Goal: Information Seeking & Learning: Learn about a topic

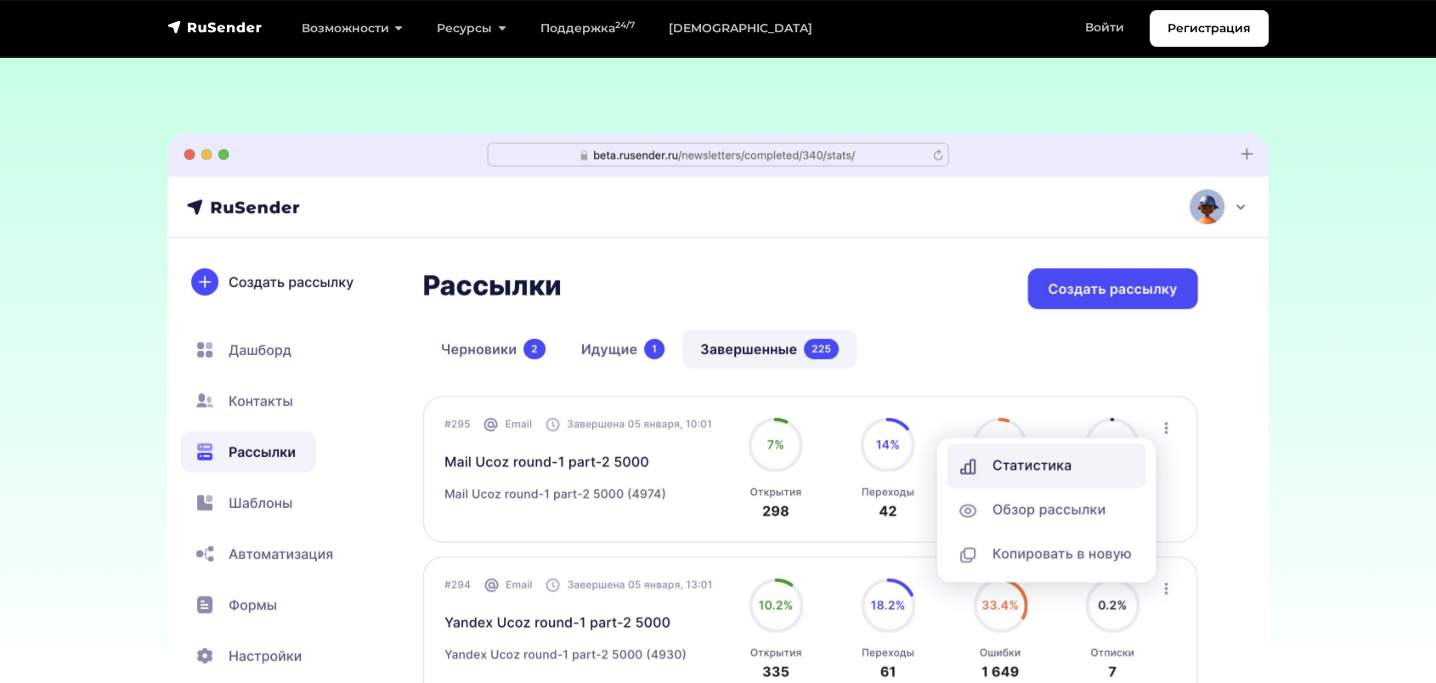
scroll to position [5100, 0]
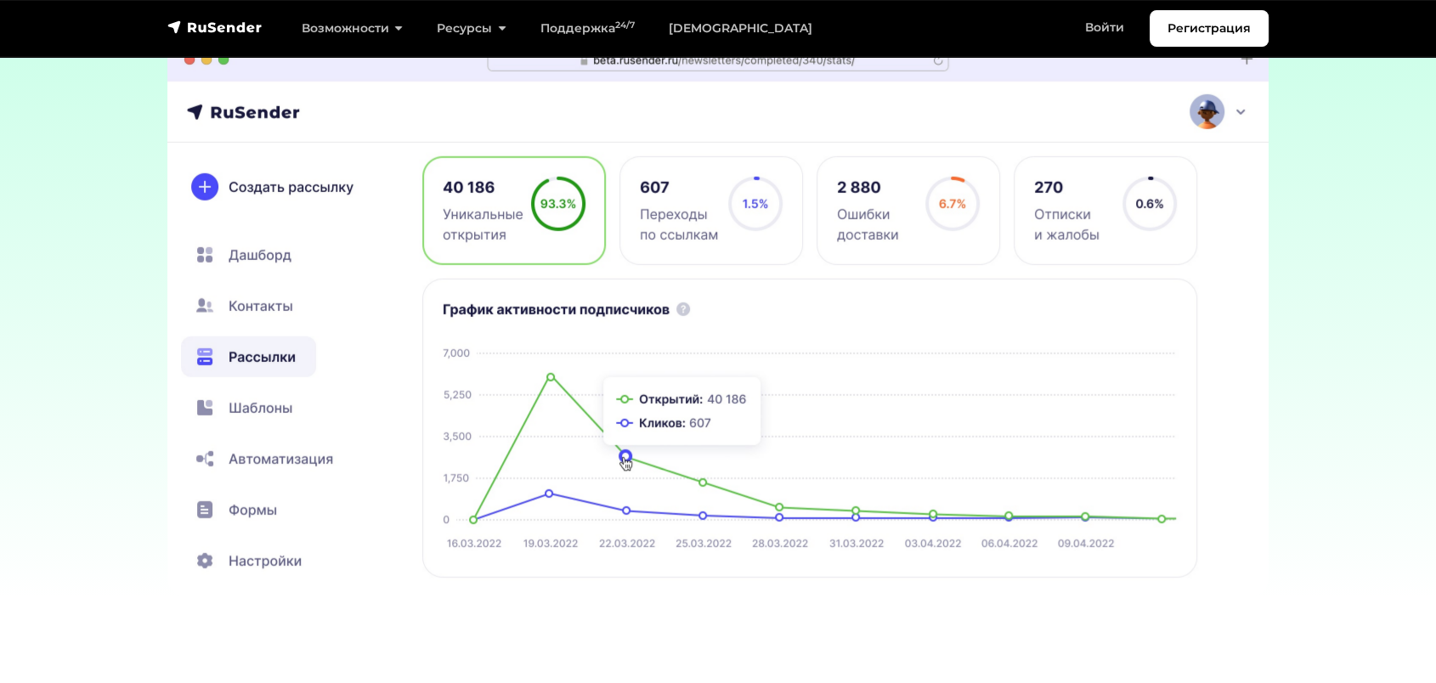
drag, startPoint x: 812, startPoint y: 242, endPoint x: 986, endPoint y: 249, distance: 174.4
click at [942, 249] on img at bounding box center [718, 317] width 1102 height 561
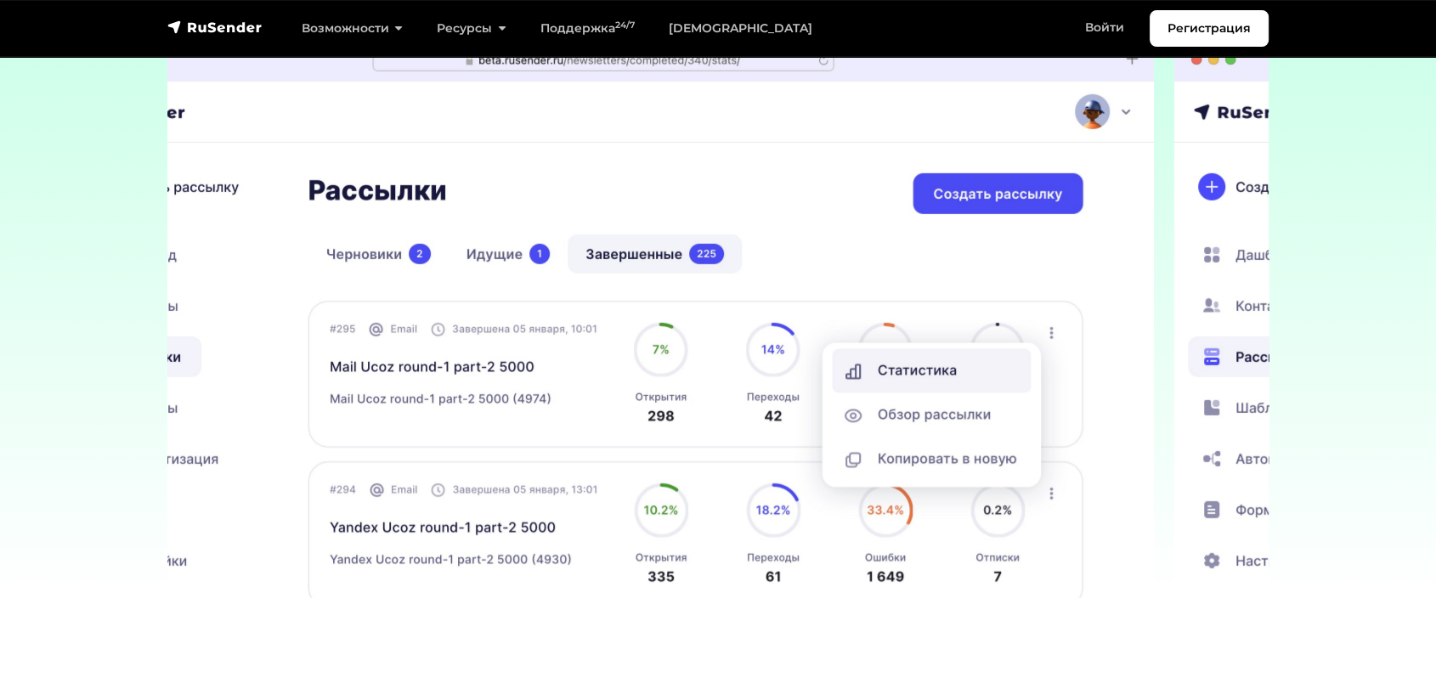
drag, startPoint x: 986, startPoint y: 249, endPoint x: 774, endPoint y: 253, distance: 211.7
click at [847, 252] on img at bounding box center [604, 317] width 1102 height 561
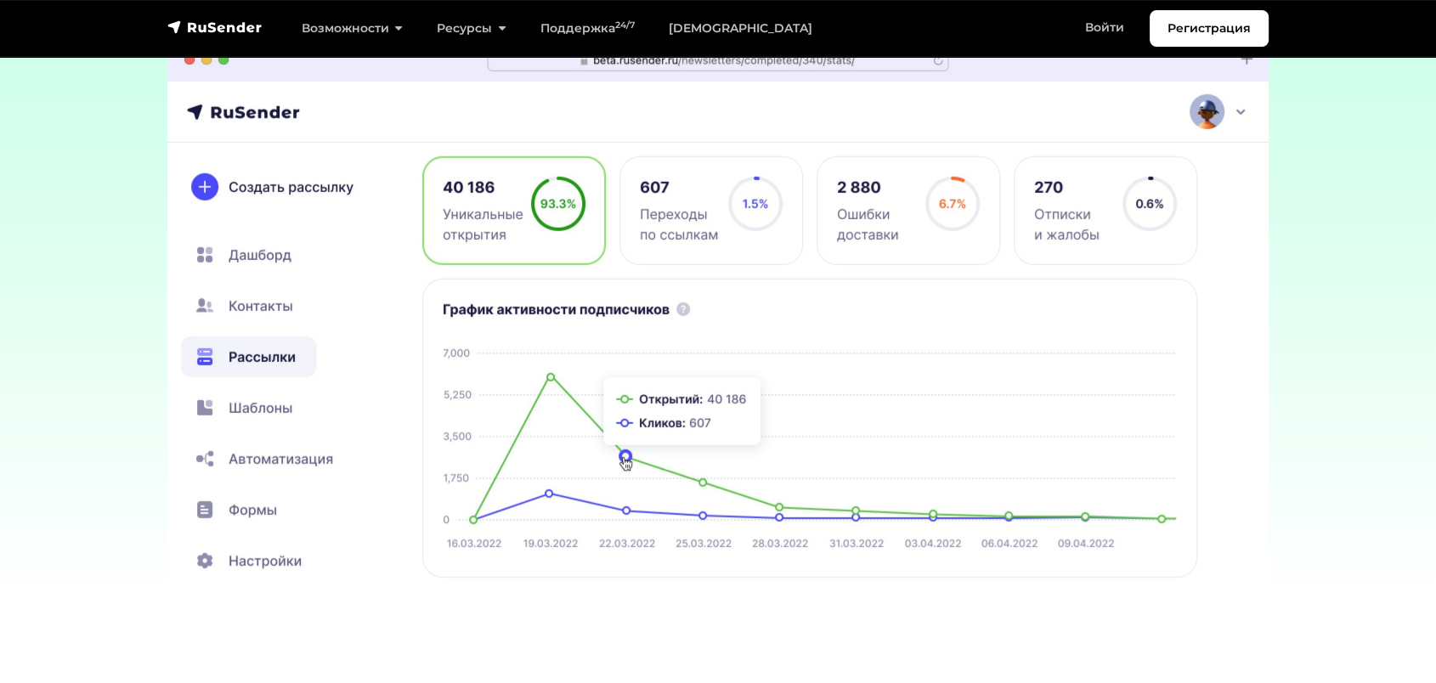
click at [679, 274] on img at bounding box center [718, 317] width 1102 height 561
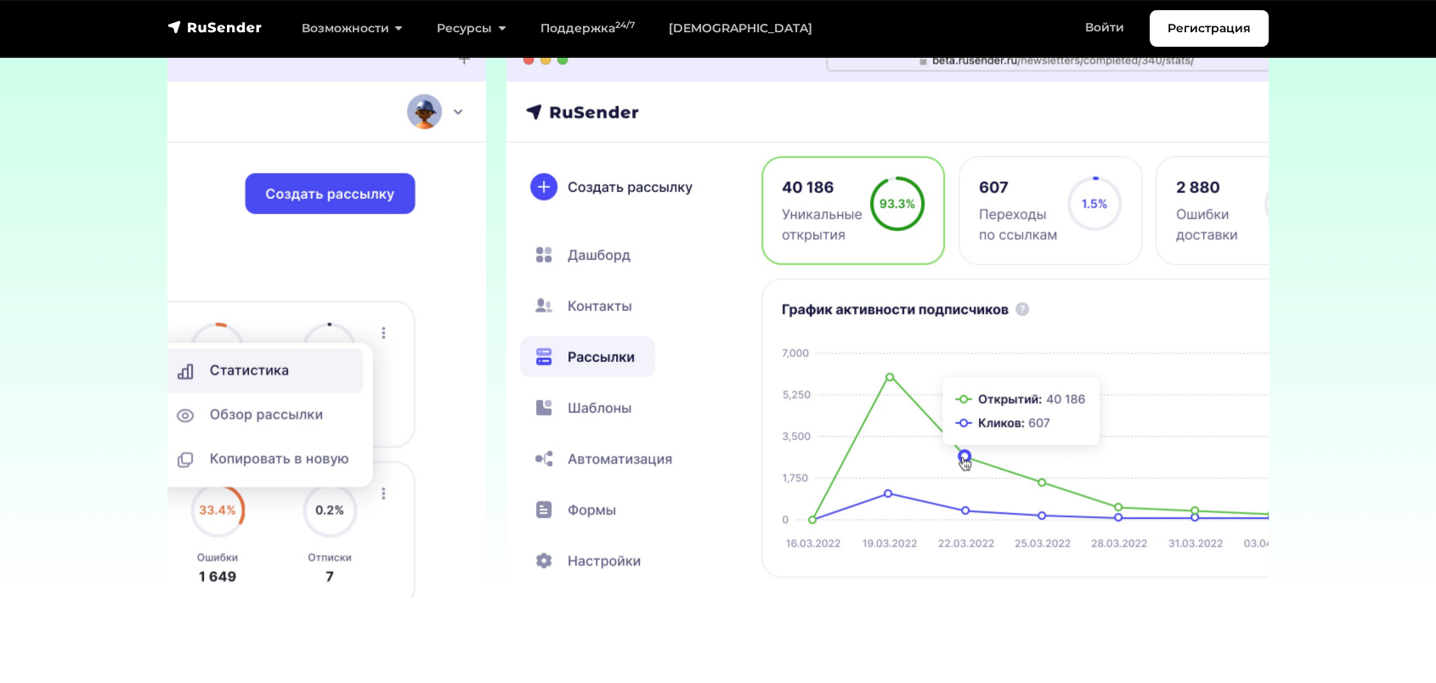
drag, startPoint x: 986, startPoint y: 211, endPoint x: 1065, endPoint y: 212, distance: 79.1
click at [1006, 211] on img at bounding box center [1058, 317] width 1102 height 561
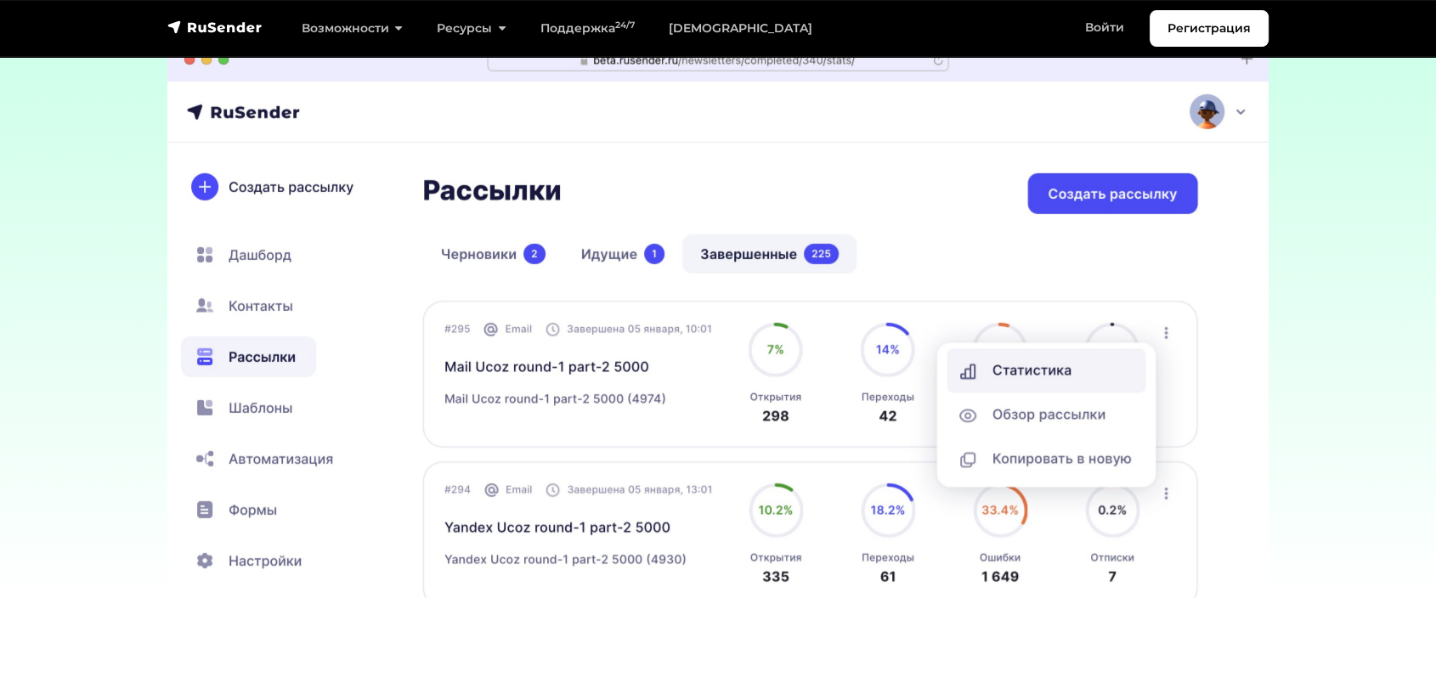
drag, startPoint x: 657, startPoint y: 292, endPoint x: 209, endPoint y: 245, distance: 450.4
click at [404, 236] on img at bounding box center [718, 317] width 1102 height 561
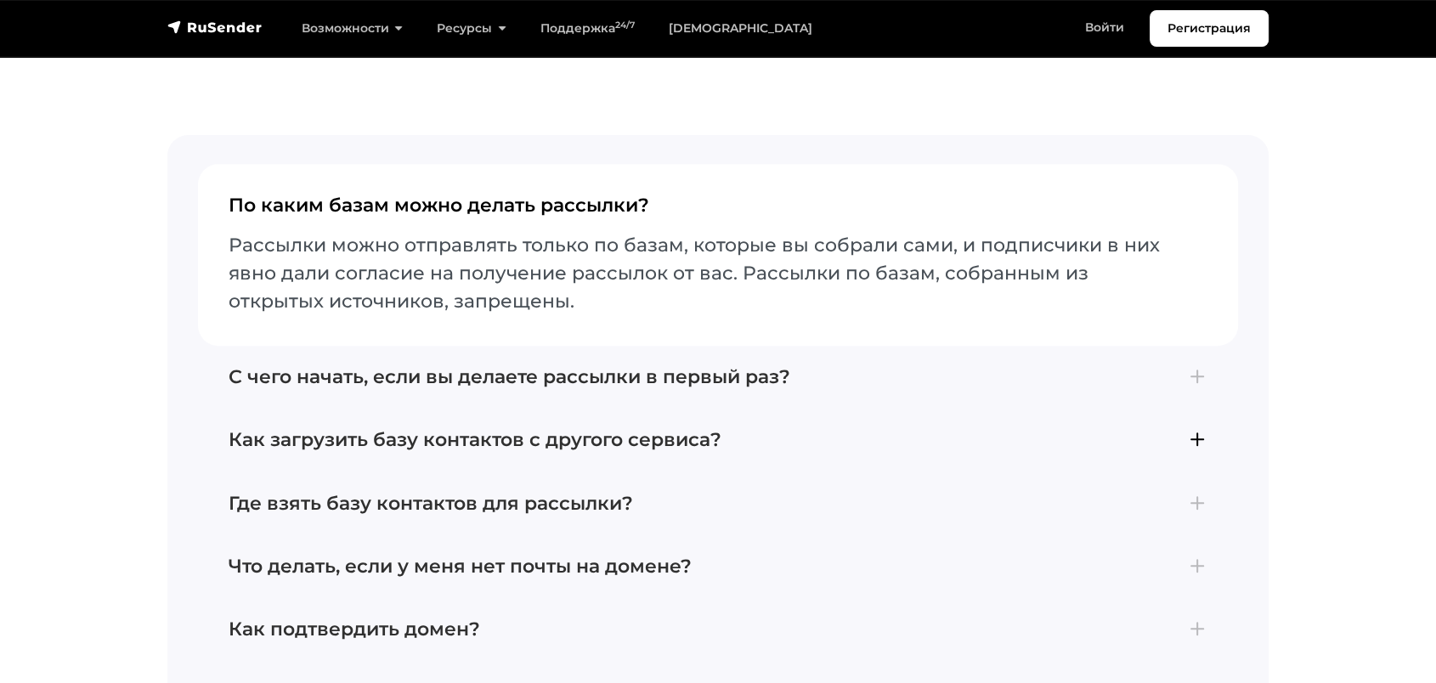
scroll to position [7177, 0]
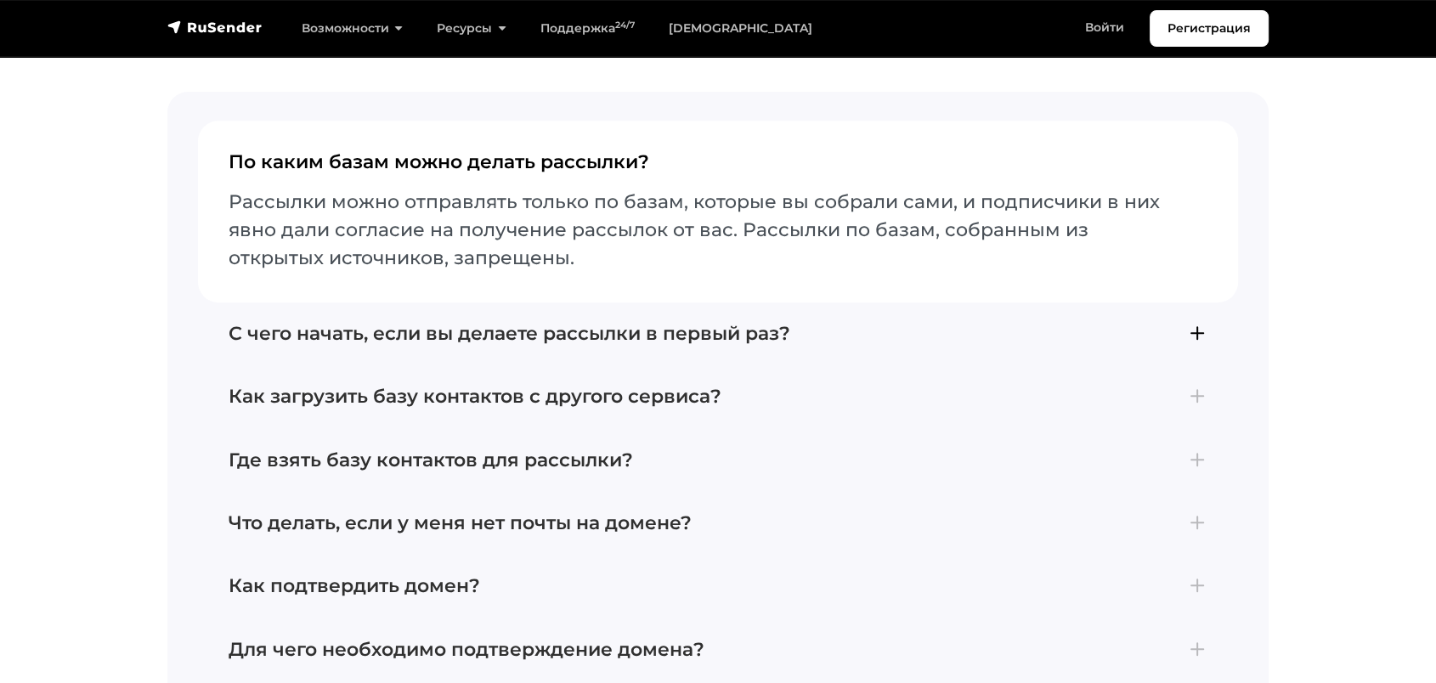
click at [444, 326] on h4 "С чего начать, если вы делаете рассылки в первый раз?" at bounding box center [718, 334] width 979 height 22
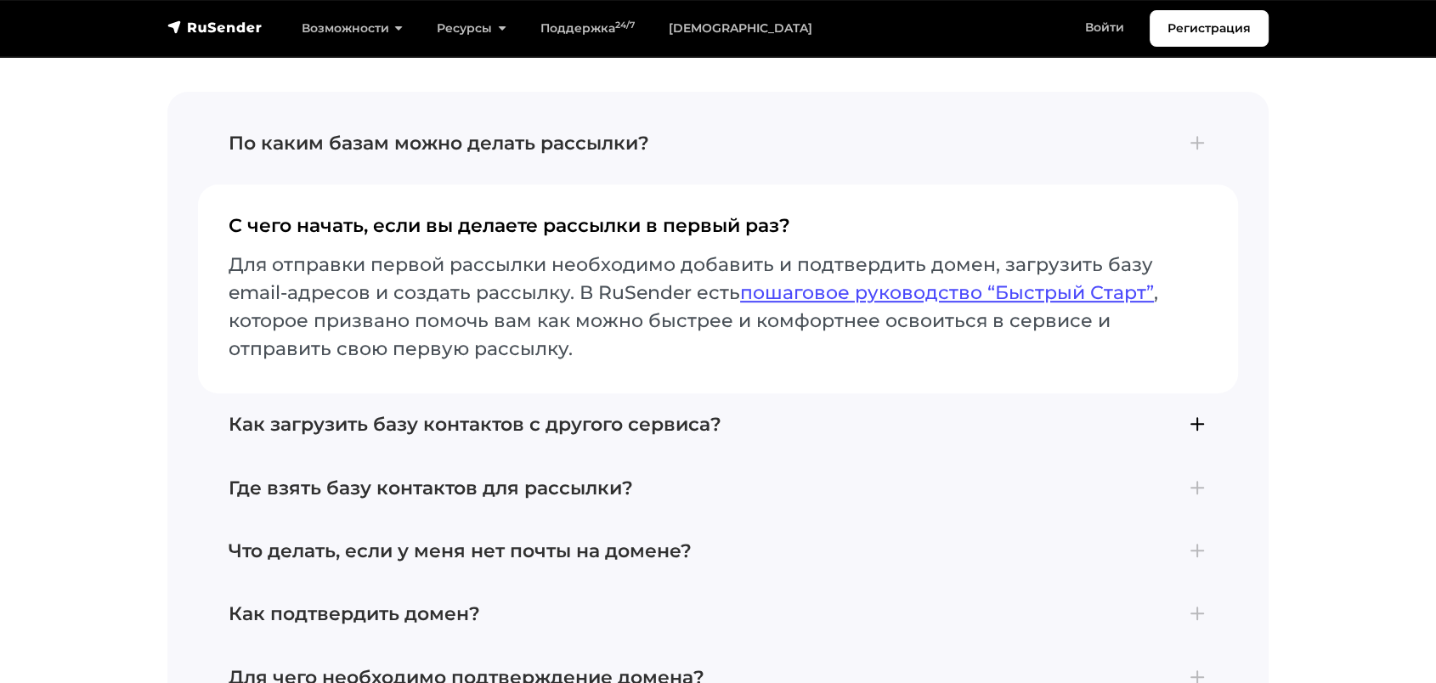
click at [513, 414] on h4 "Как загрузить базу контактов с другого сервиса?" at bounding box center [718, 425] width 979 height 22
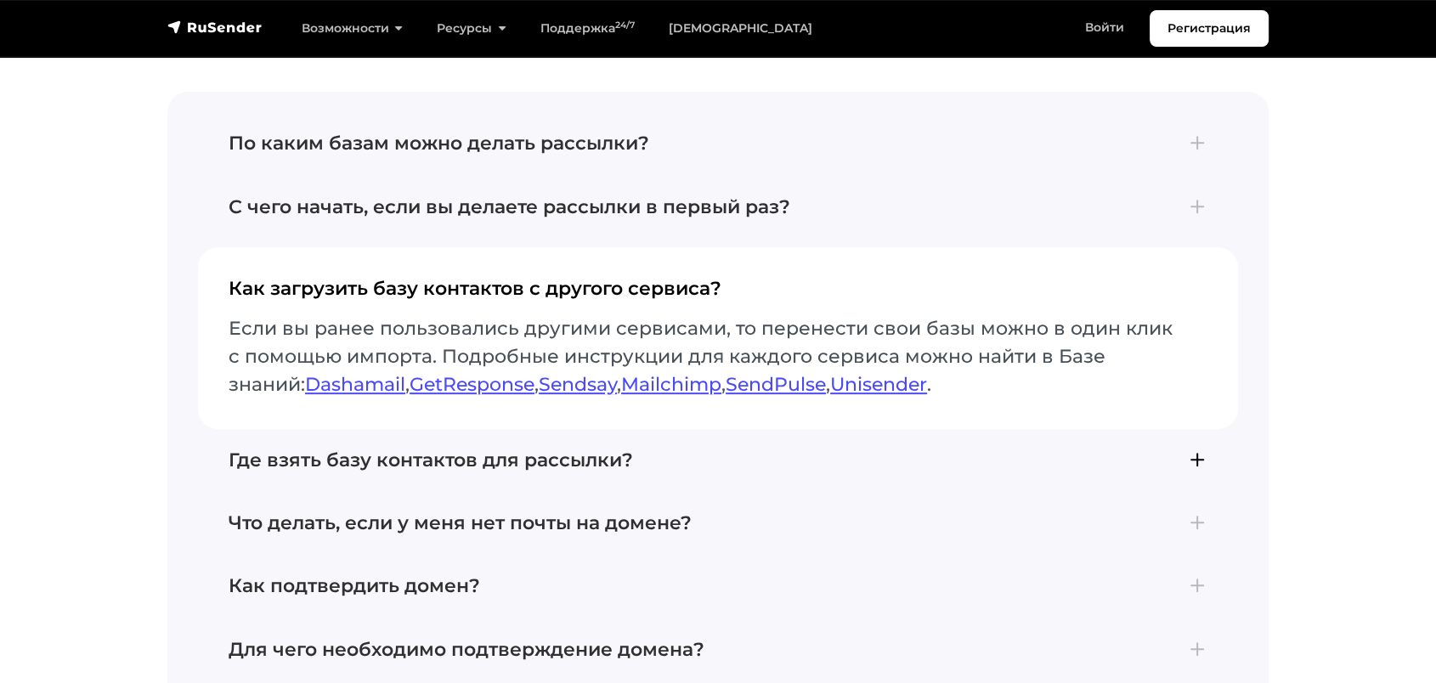
click at [479, 450] on h4 "Где взять базу контактов для рассылки?" at bounding box center [718, 461] width 979 height 22
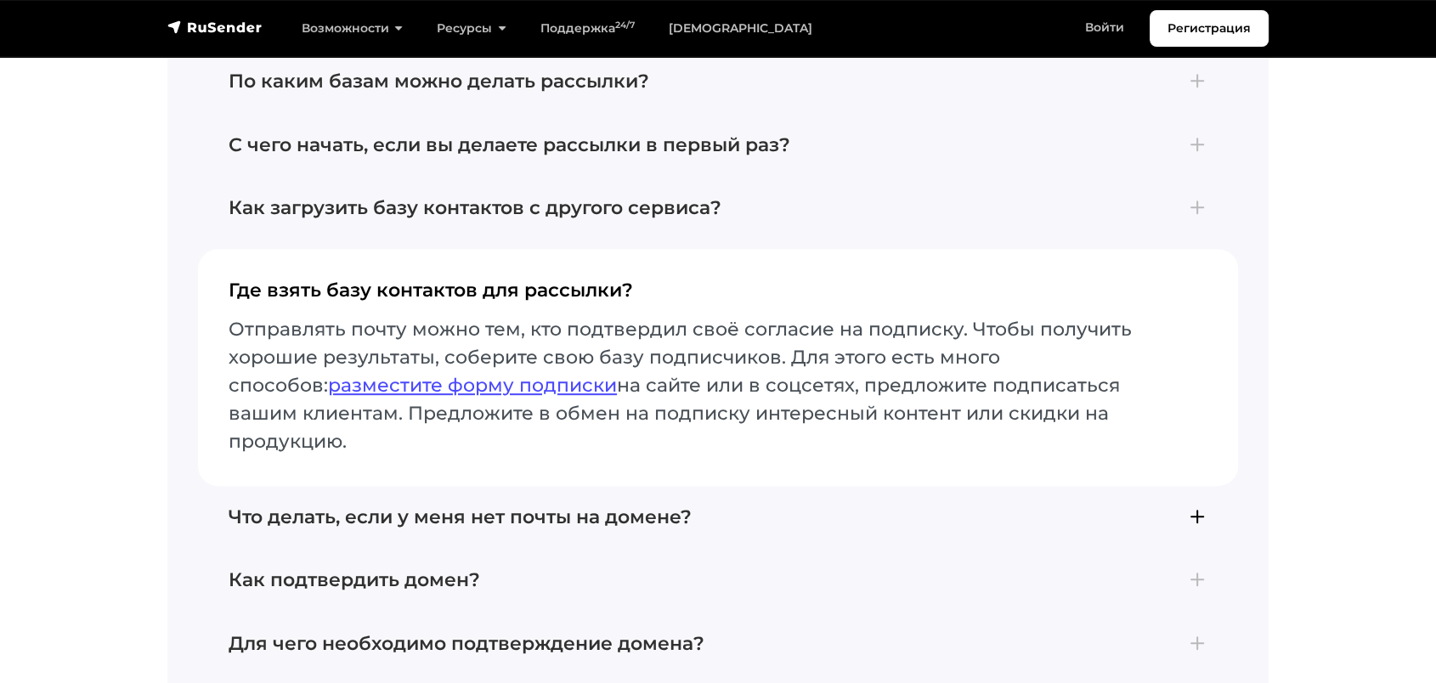
scroll to position [7272, 0]
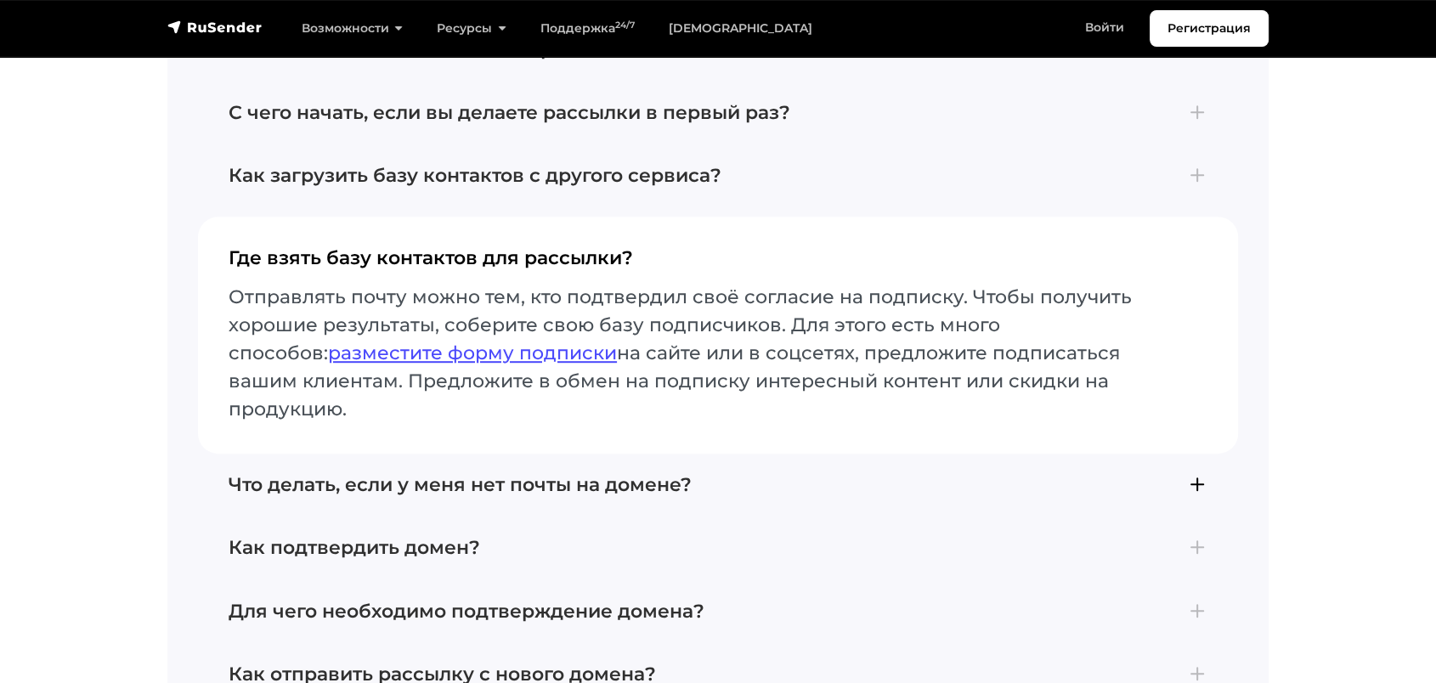
click at [394, 474] on h4 "Что делать, если у меня нет почты на домене?" at bounding box center [718, 485] width 979 height 22
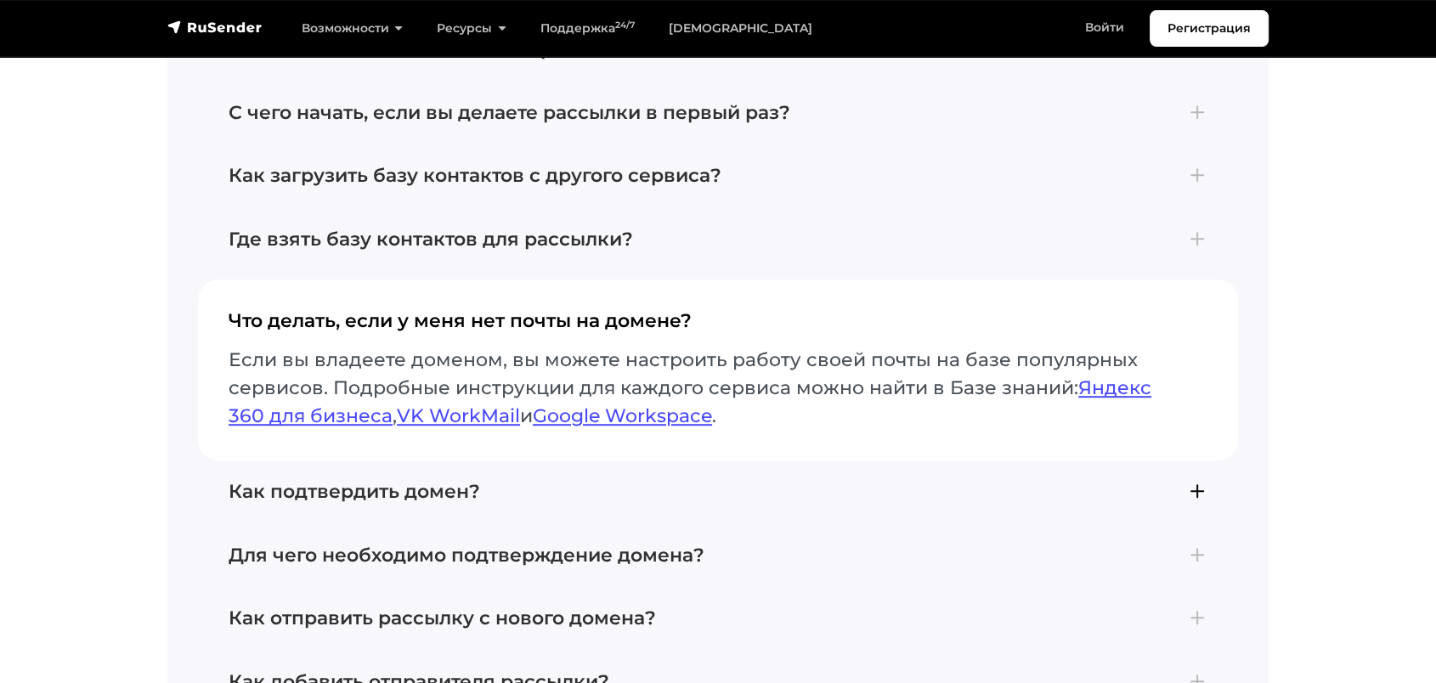
click at [409, 487] on h4 "Как подтвердить домен?" at bounding box center [718, 492] width 979 height 22
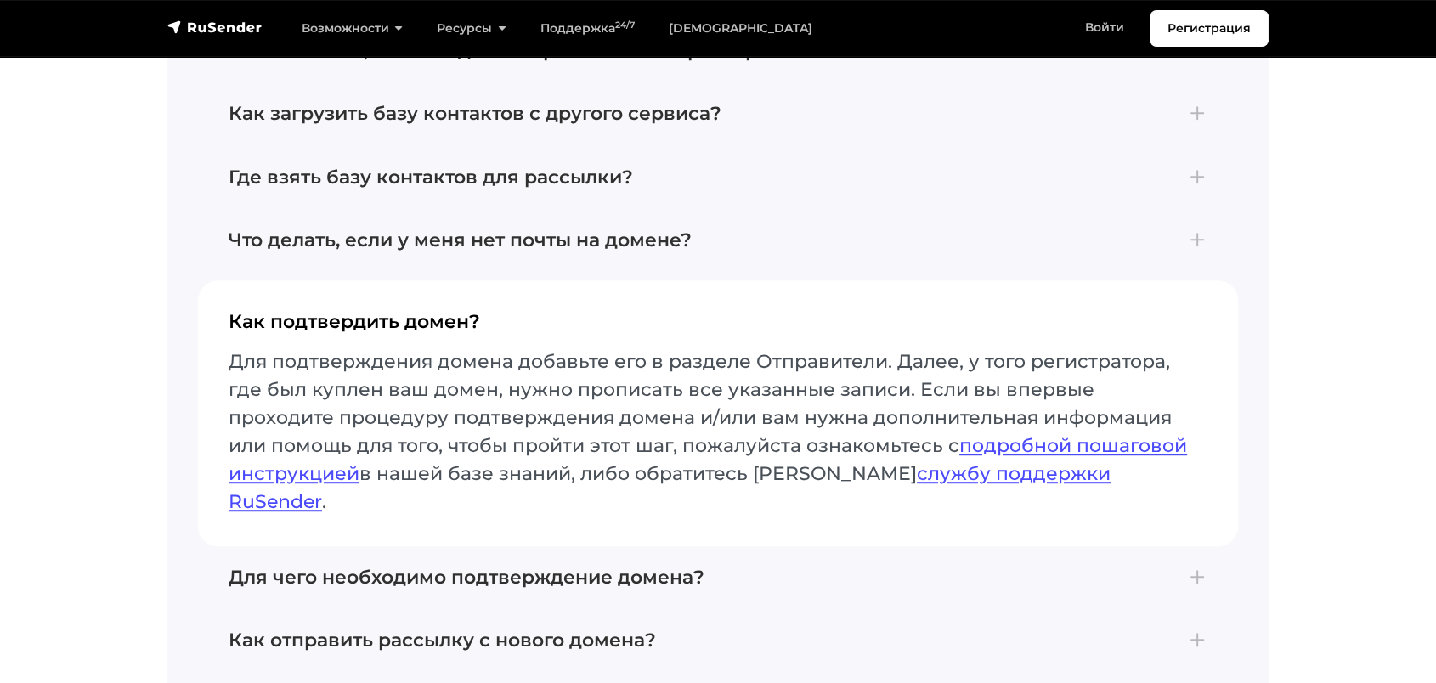
scroll to position [7366, 0]
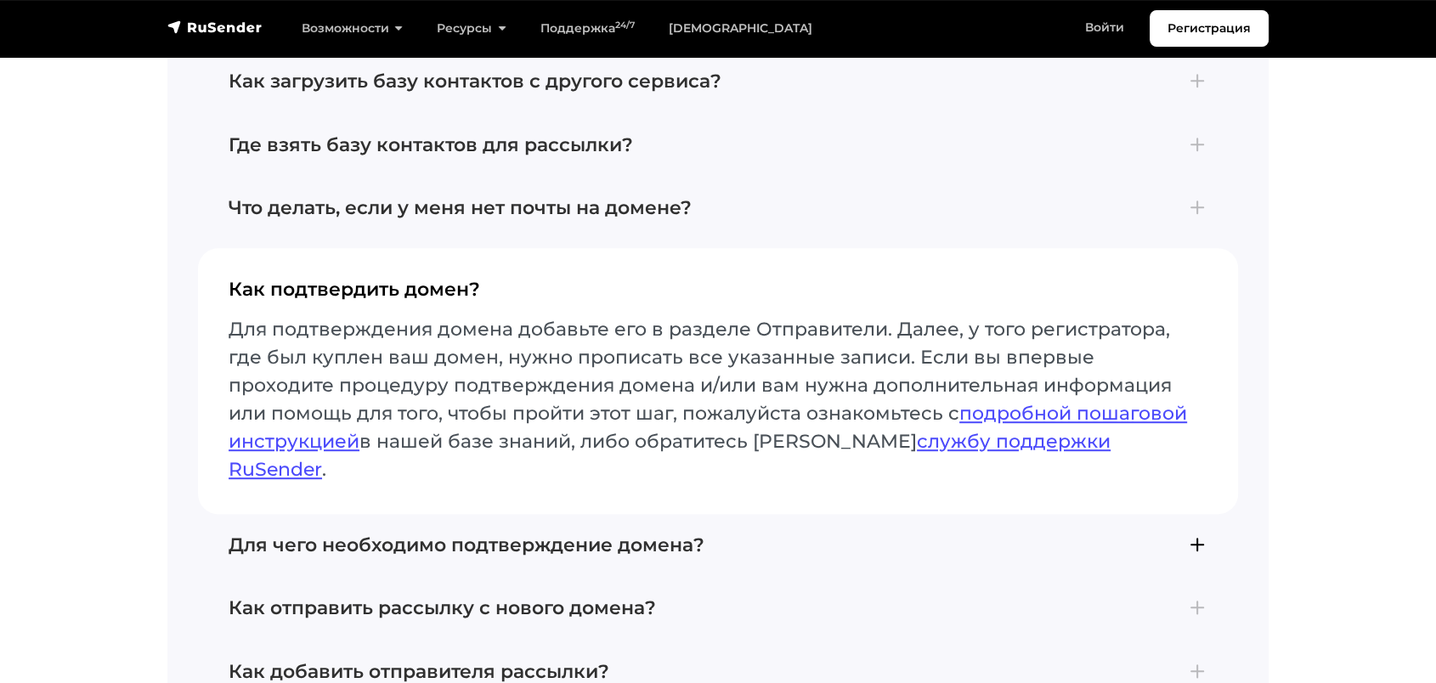
click at [416, 514] on button "Для чего необходимо подтверждение домена? Подтверждение домена является обязате…" at bounding box center [718, 545] width 1040 height 63
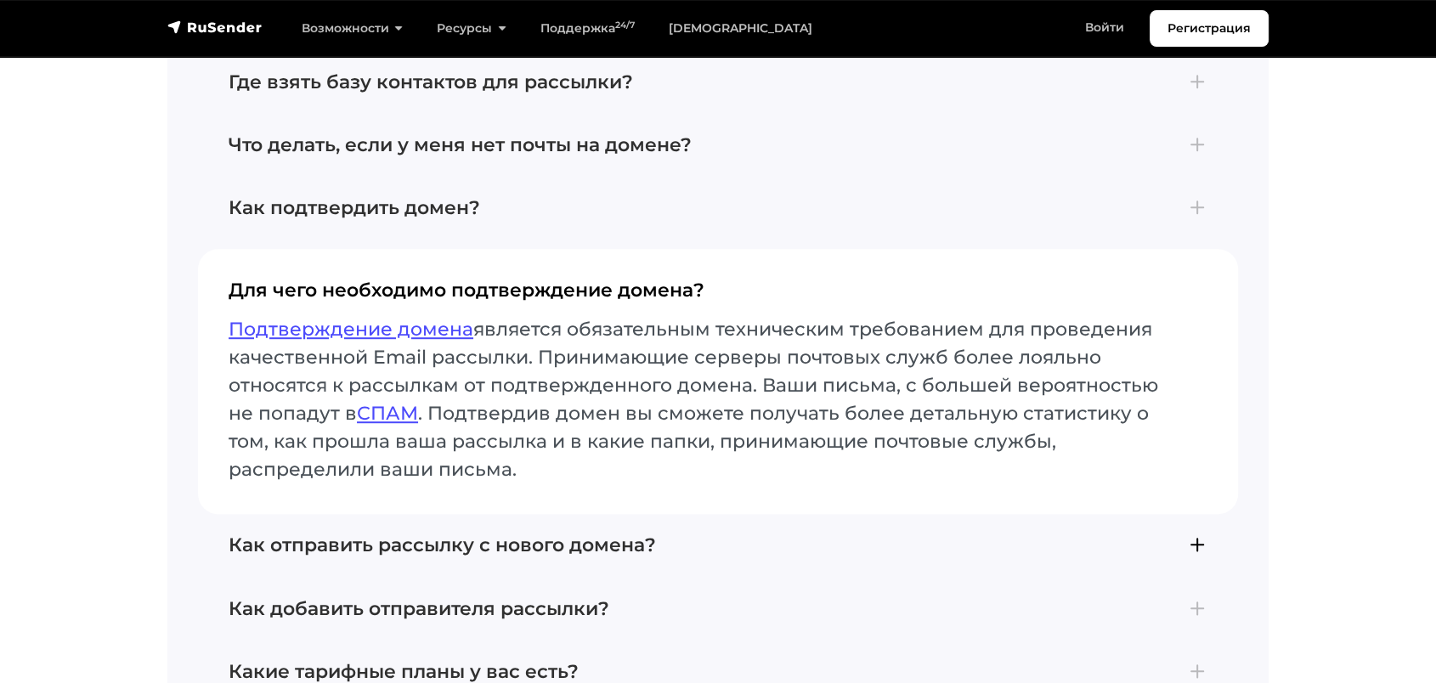
scroll to position [7460, 0]
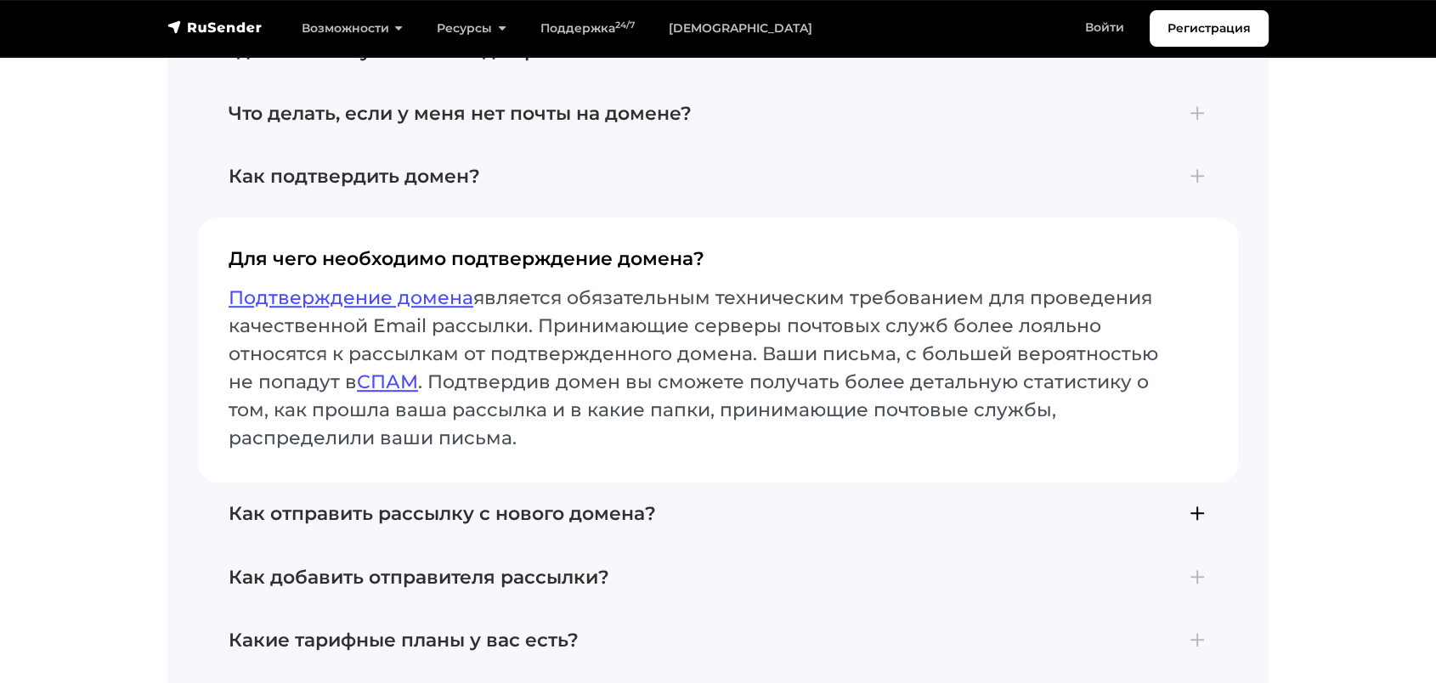
click at [412, 503] on h4 "Как отправить рассылку с нового домена?" at bounding box center [718, 514] width 979 height 22
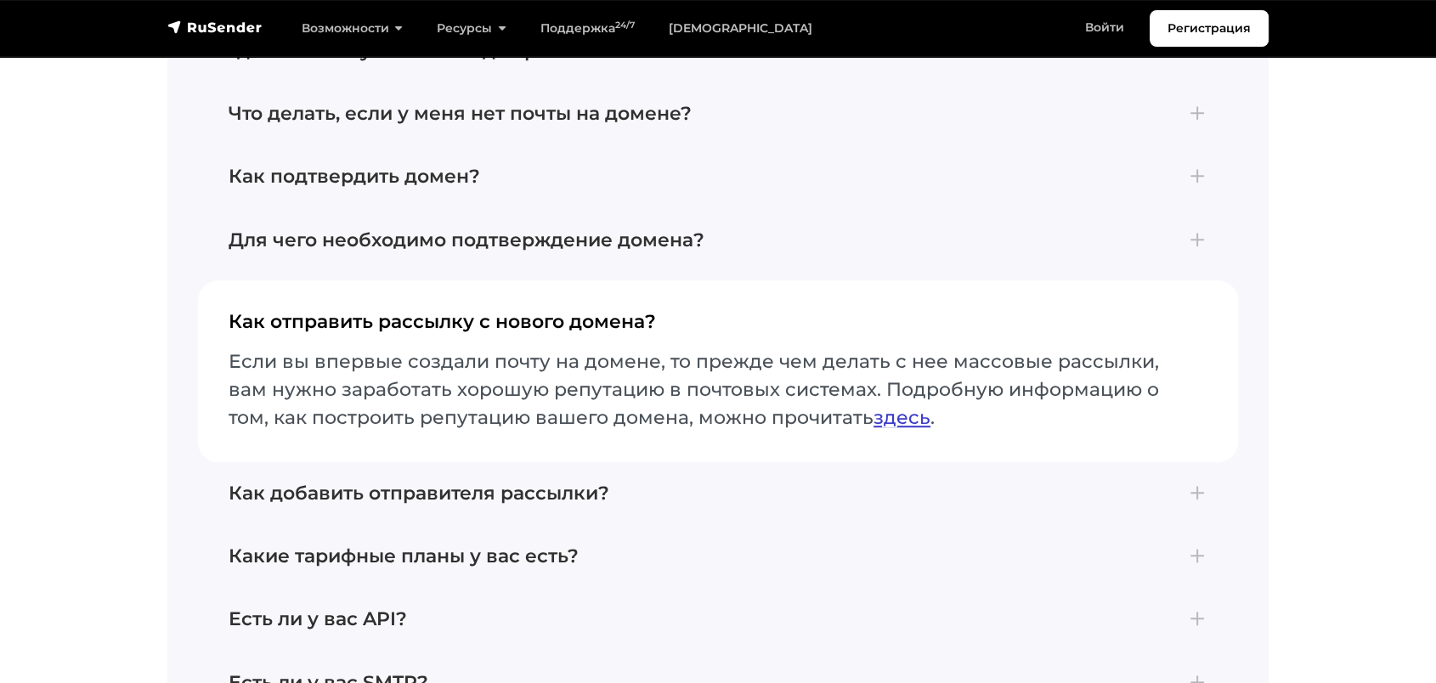
click at [890, 406] on link "здесь" at bounding box center [902, 417] width 57 height 23
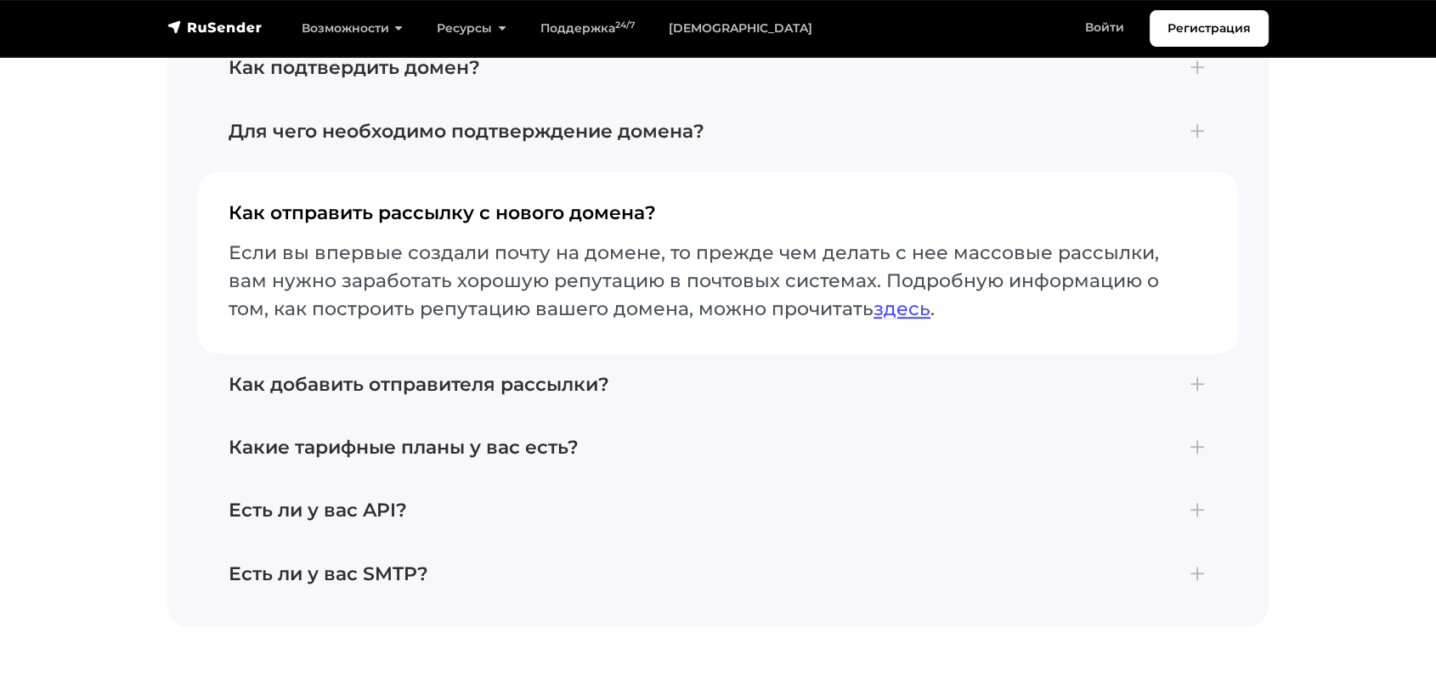
scroll to position [7650, 0]
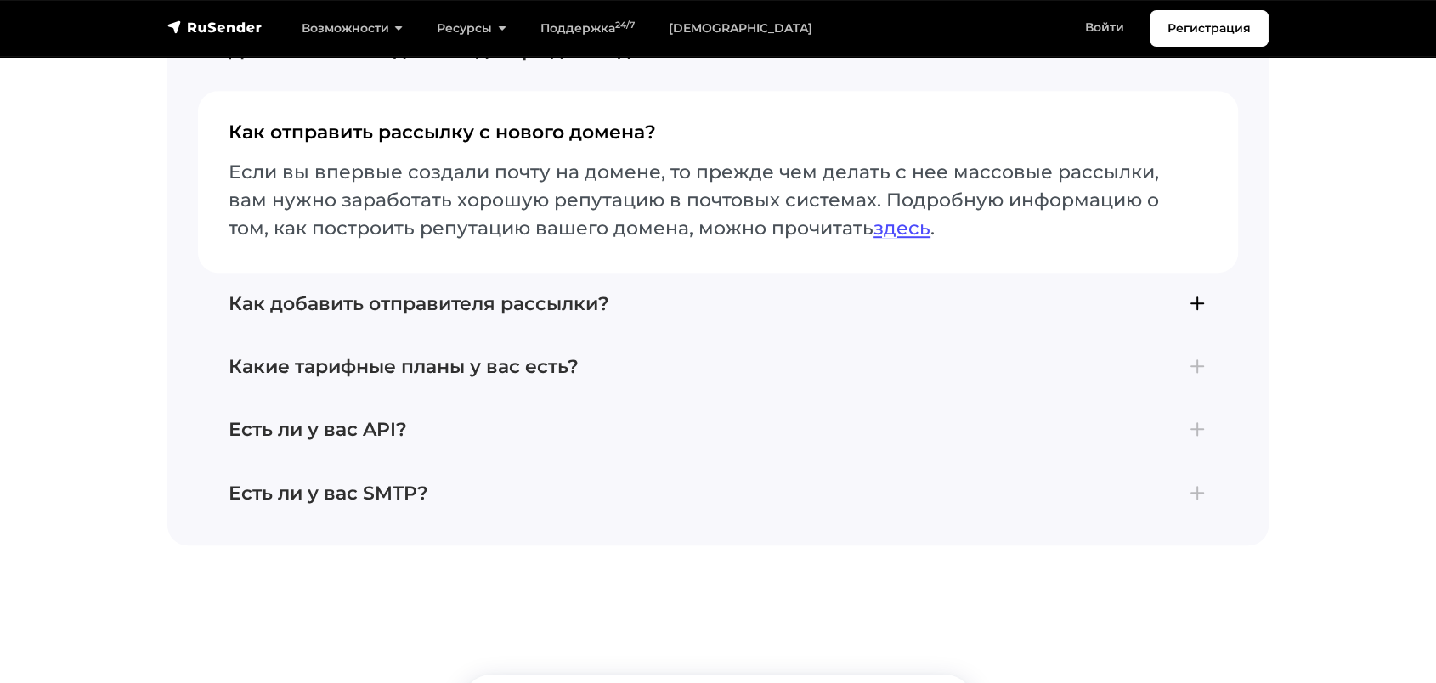
click at [341, 294] on h4 "Как добавить отправителя рассылки?" at bounding box center [718, 304] width 979 height 22
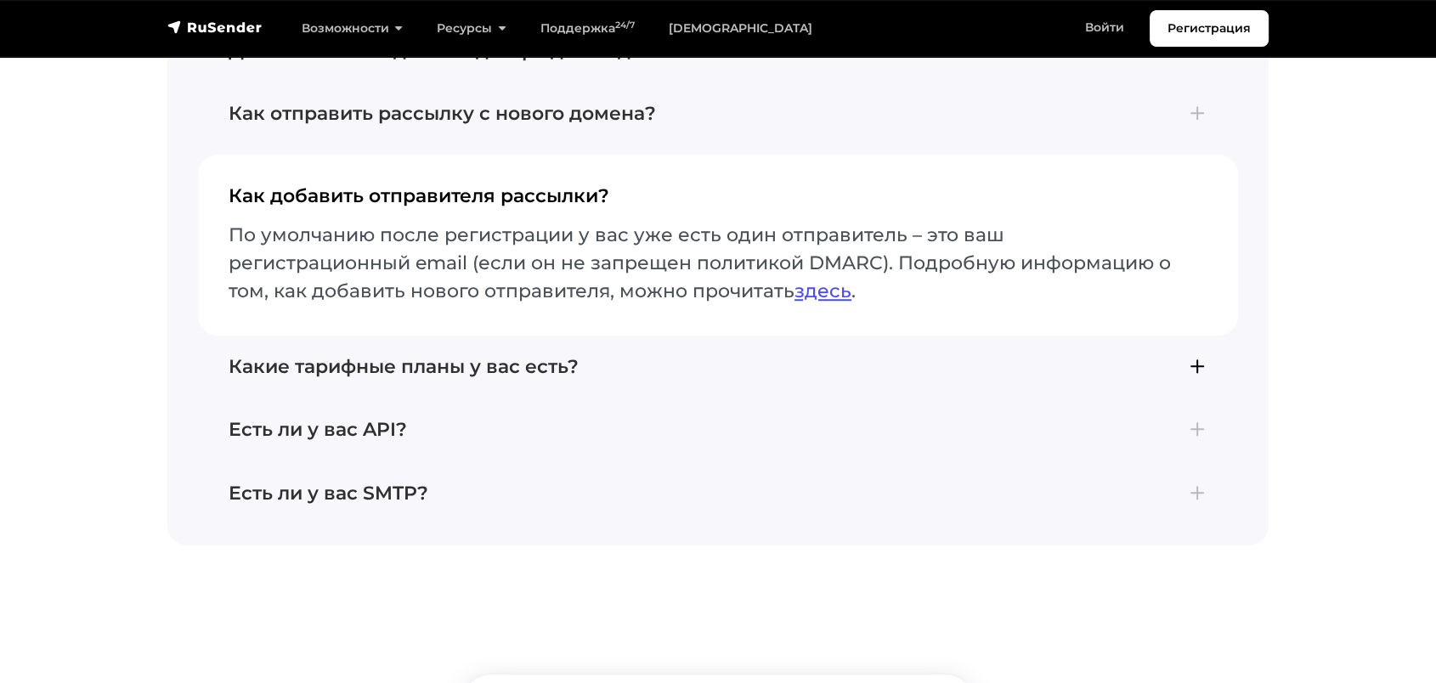
click at [400, 337] on button "Какие тарифные планы у вас есть? В сервисе RuSender доступно три тарифных плана…" at bounding box center [718, 367] width 1040 height 63
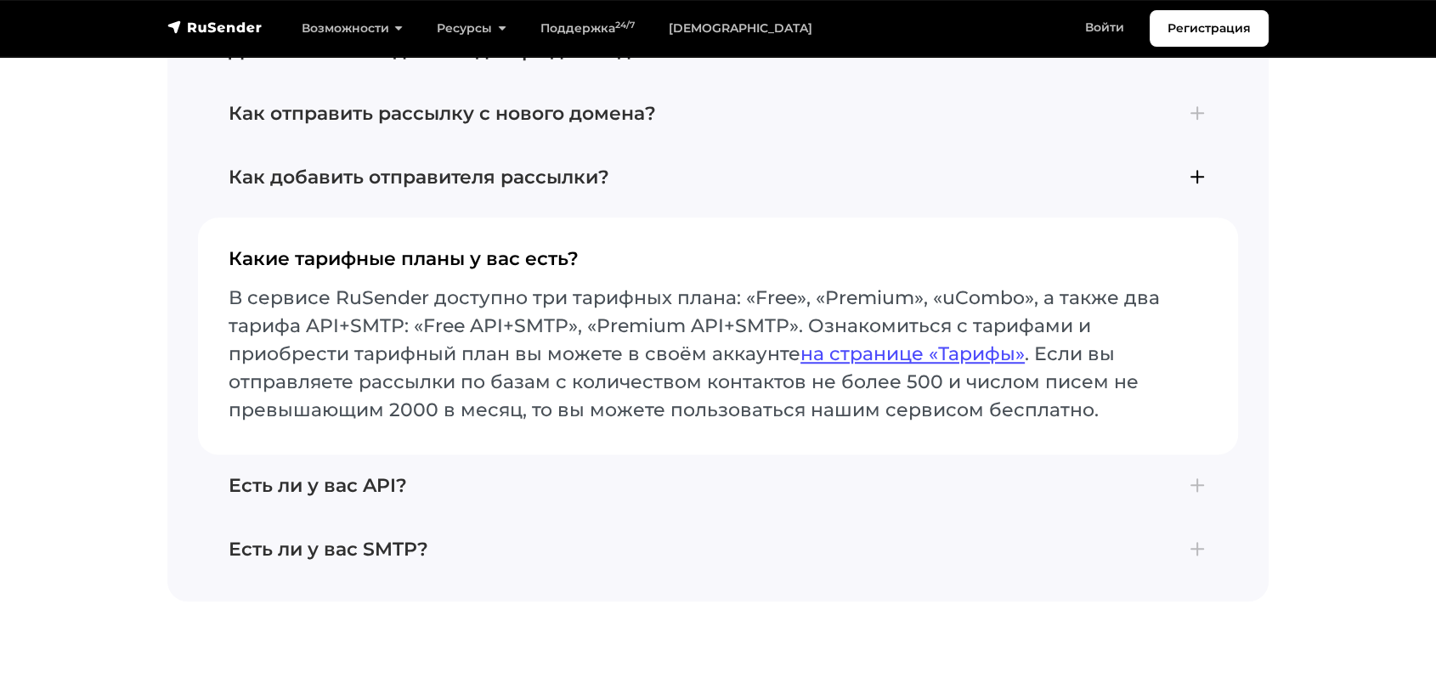
click at [398, 146] on button "Как добавить отправителя рассылки? По умолчанию после регистрации у вас уже ест…" at bounding box center [718, 177] width 1040 height 63
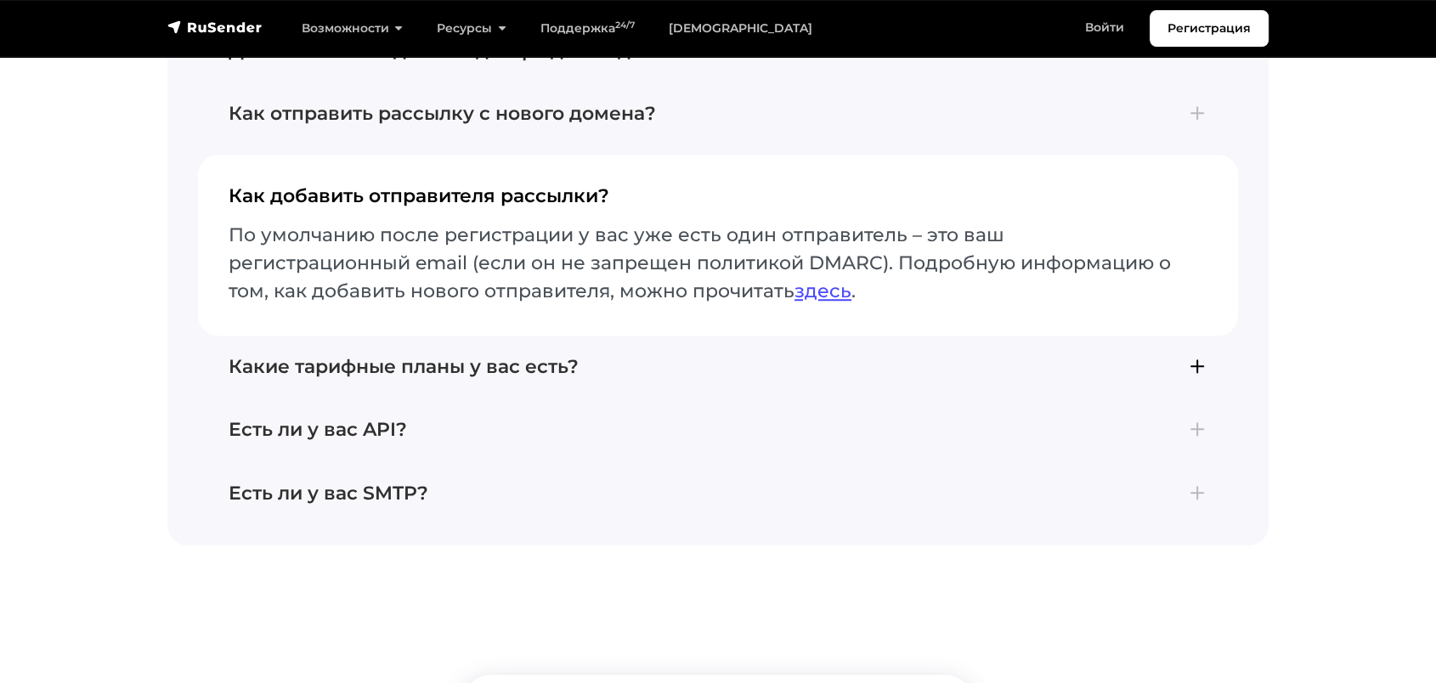
click at [455, 356] on h4 "Какие тарифные планы у вас есть?" at bounding box center [718, 367] width 979 height 22
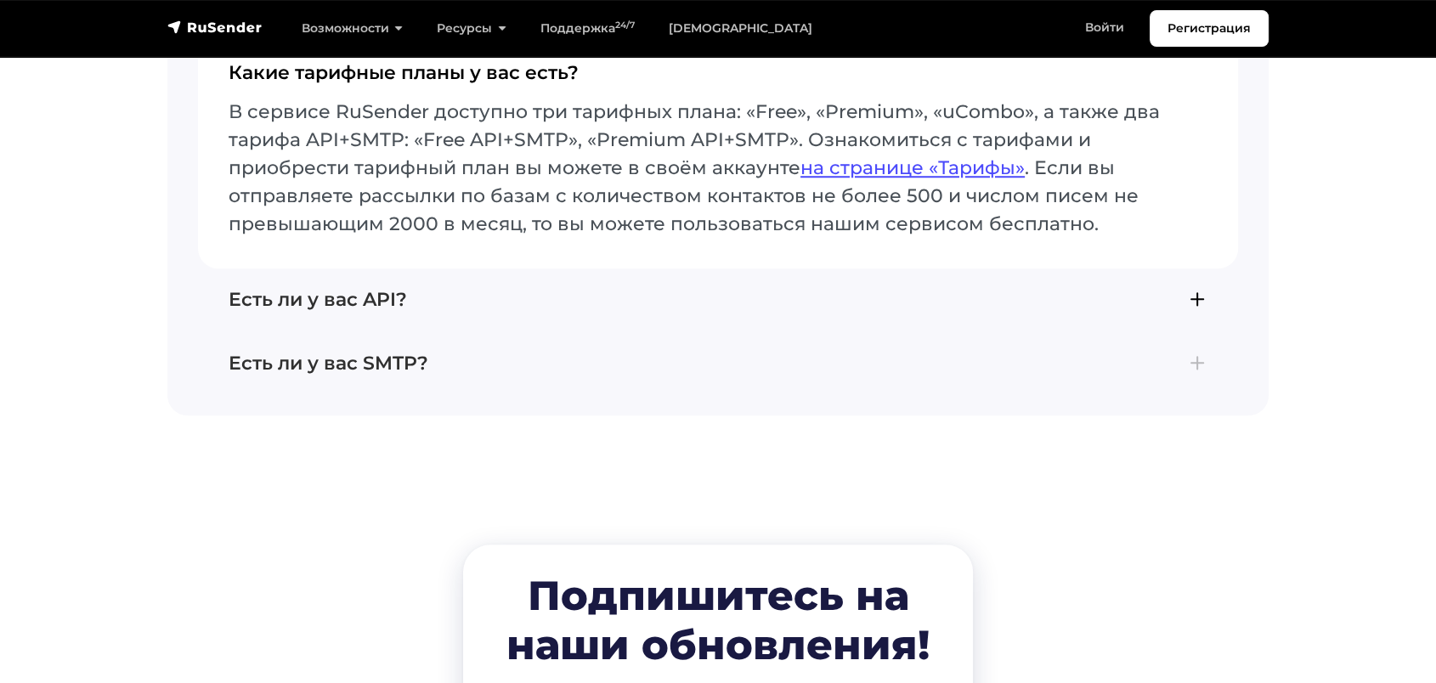
scroll to position [7839, 0]
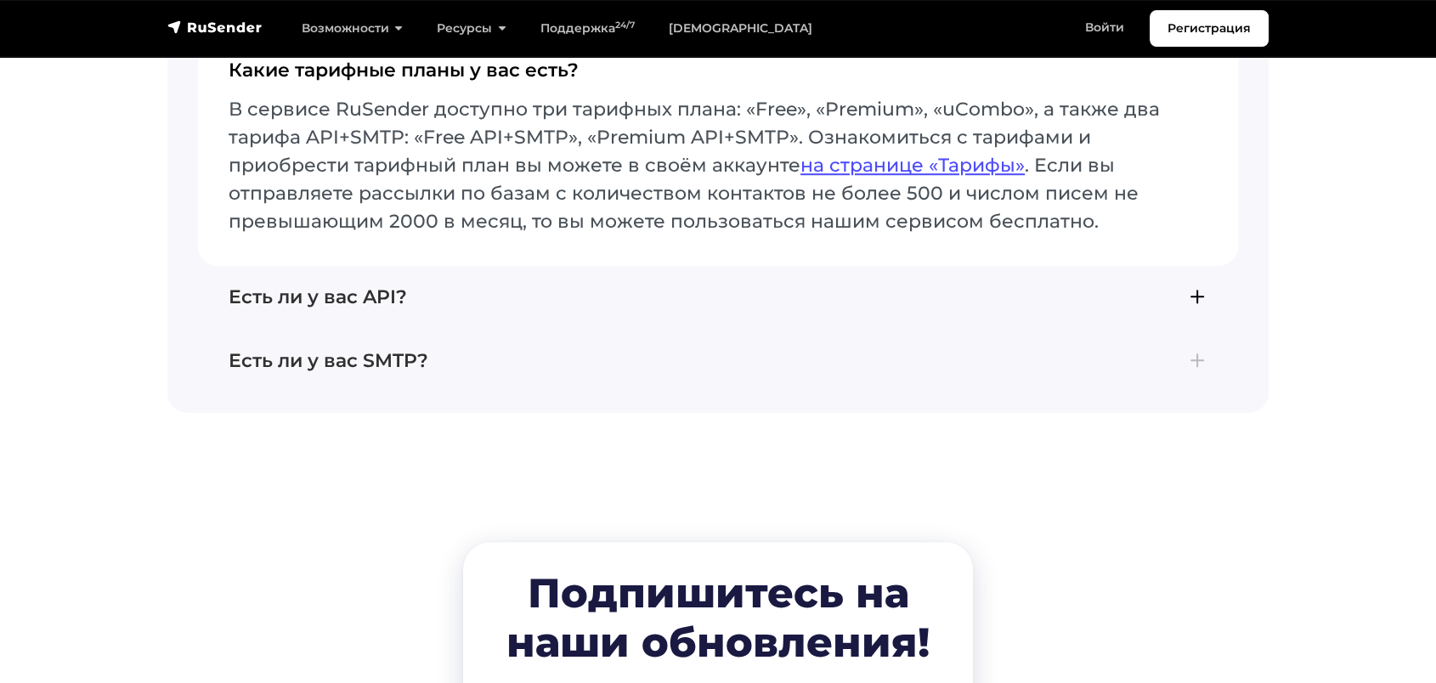
click at [288, 286] on h4 "Есть ли у вас API?" at bounding box center [718, 297] width 979 height 22
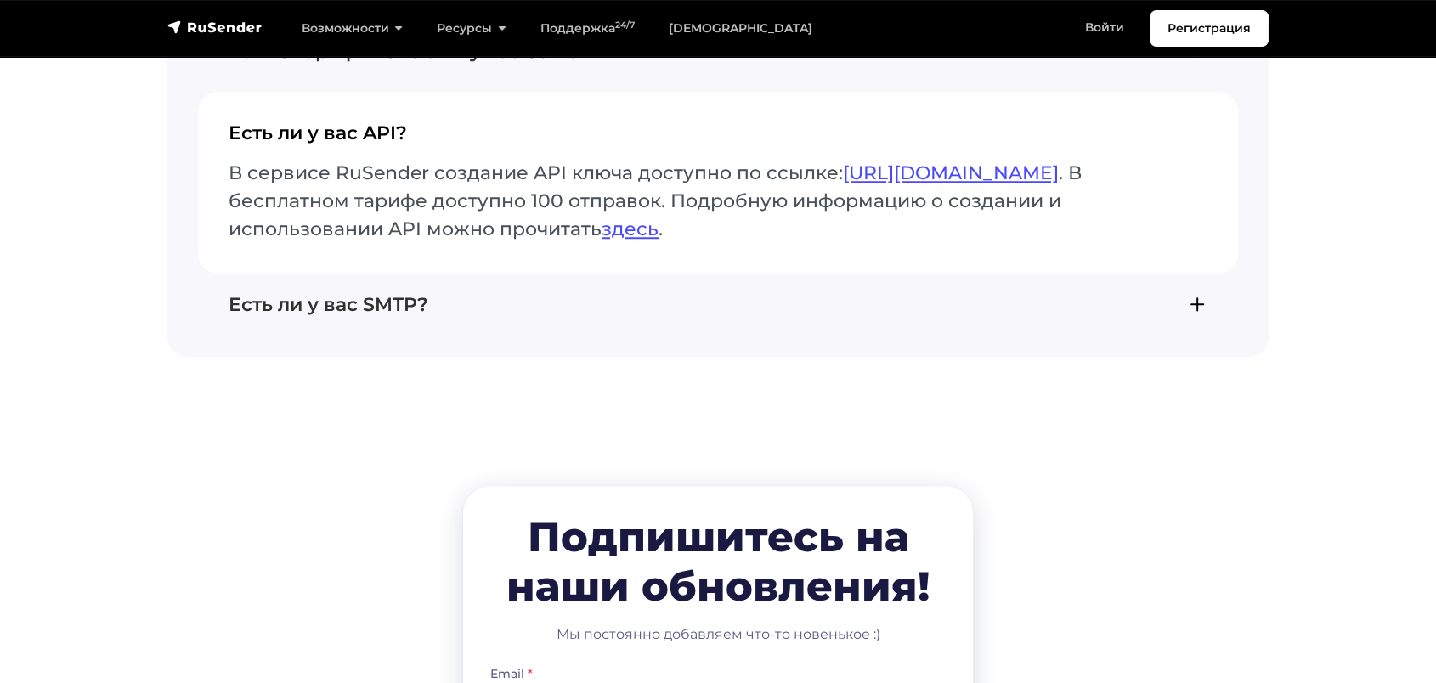
click at [340, 294] on h4 "Есть ли у вас SMTP?" at bounding box center [718, 305] width 979 height 22
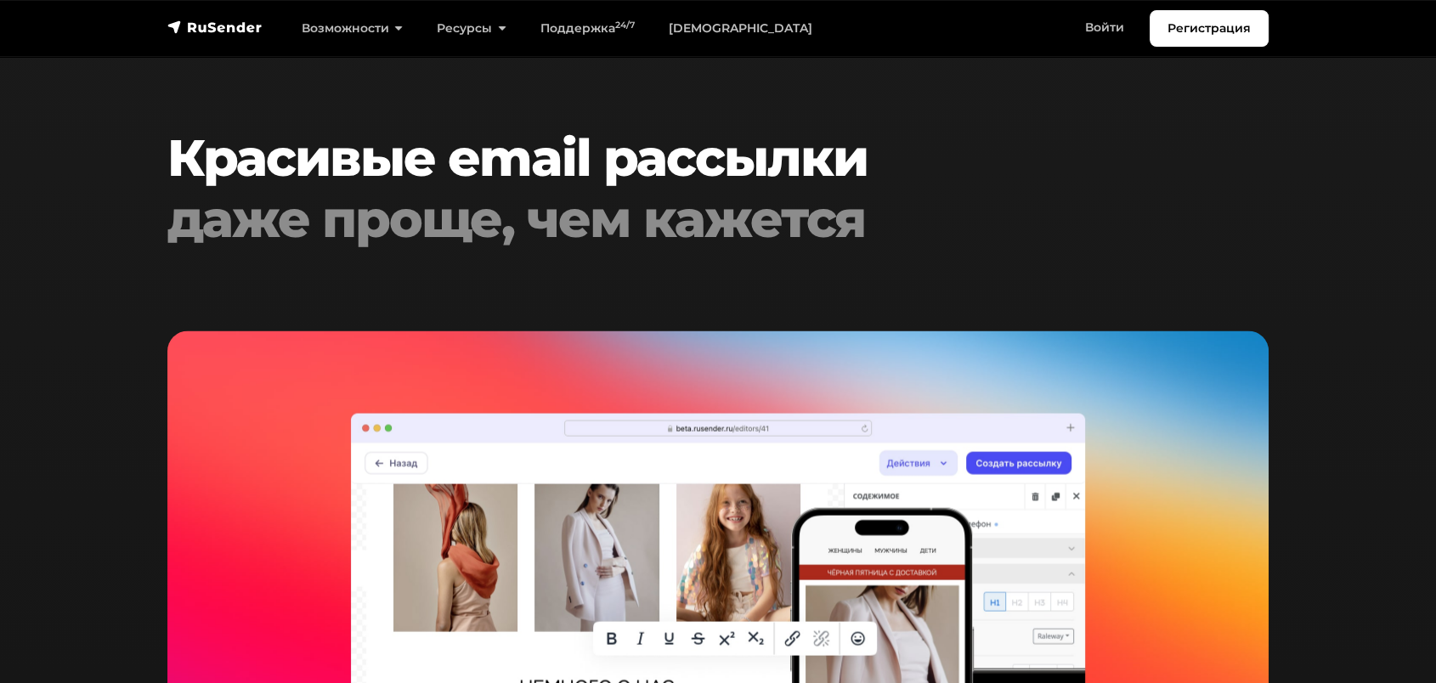
scroll to position [0, 0]
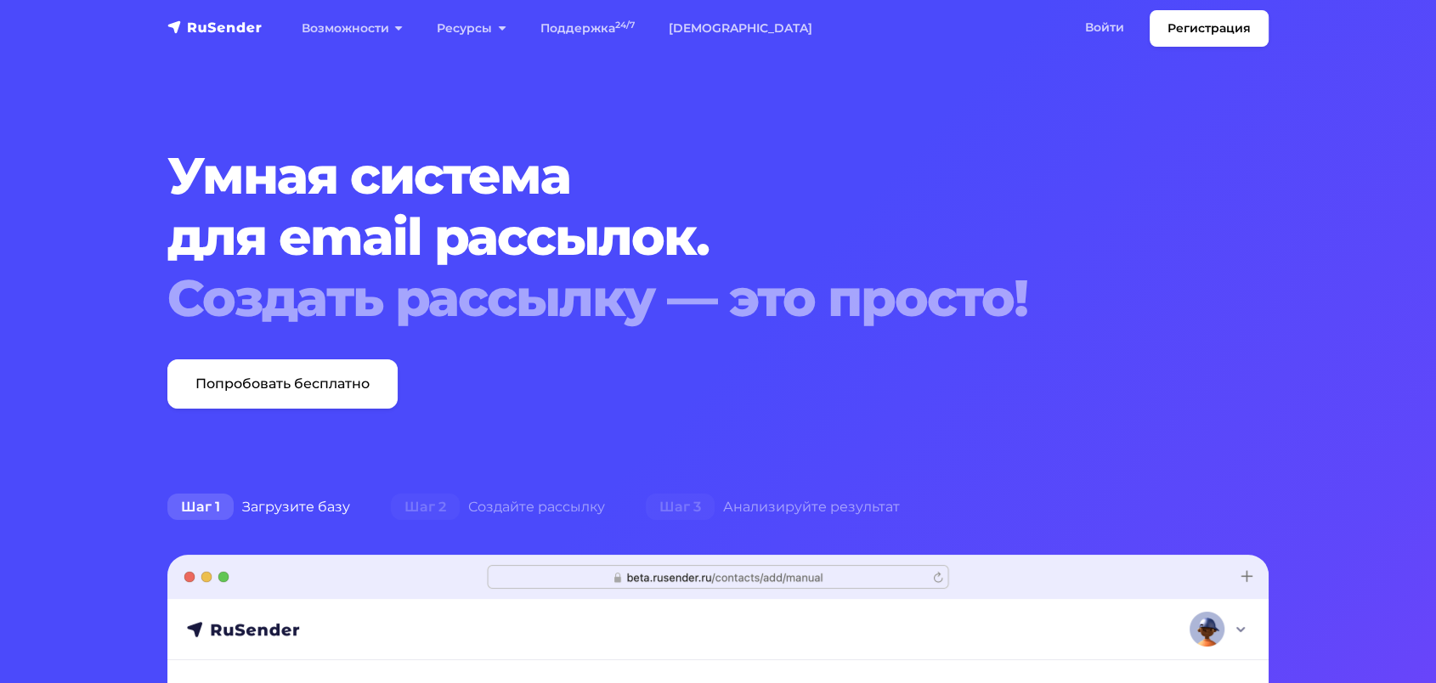
drag, startPoint x: 500, startPoint y: 138, endPoint x: 423, endPoint y: -95, distance: 245.1
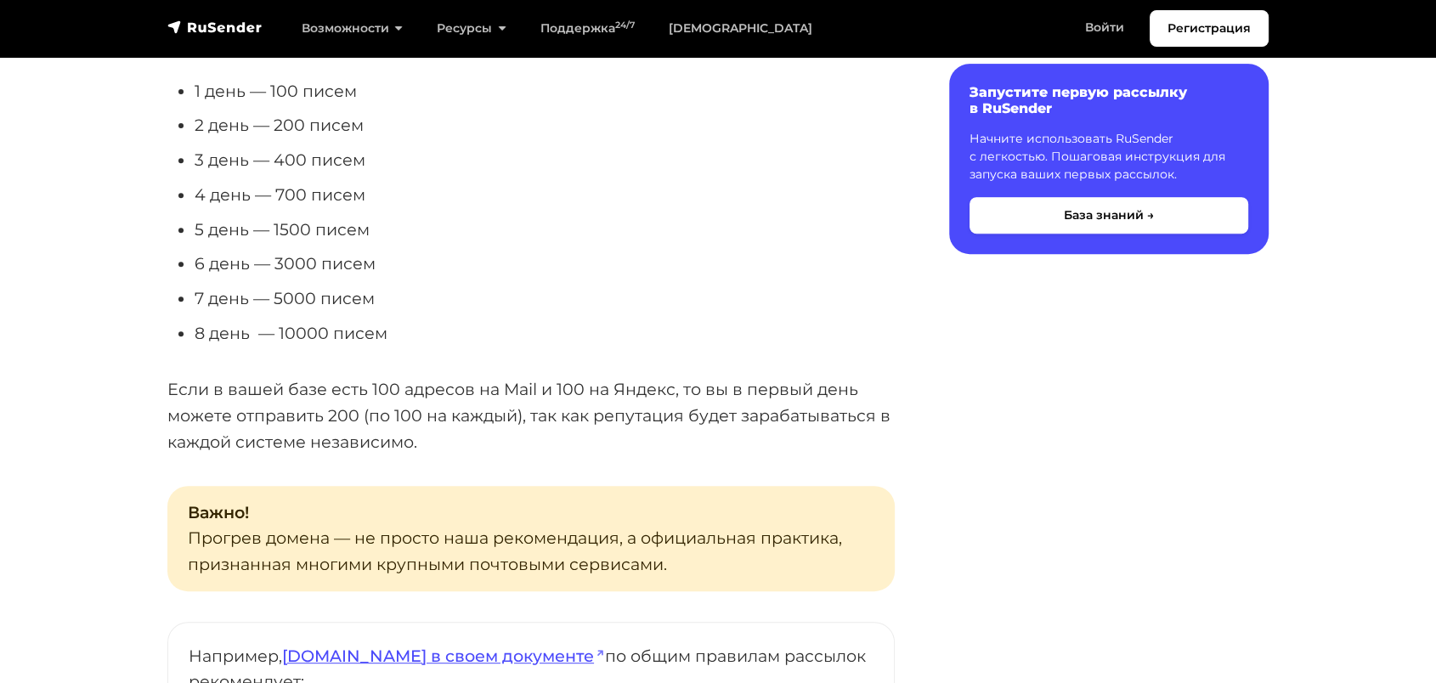
scroll to position [660, 0]
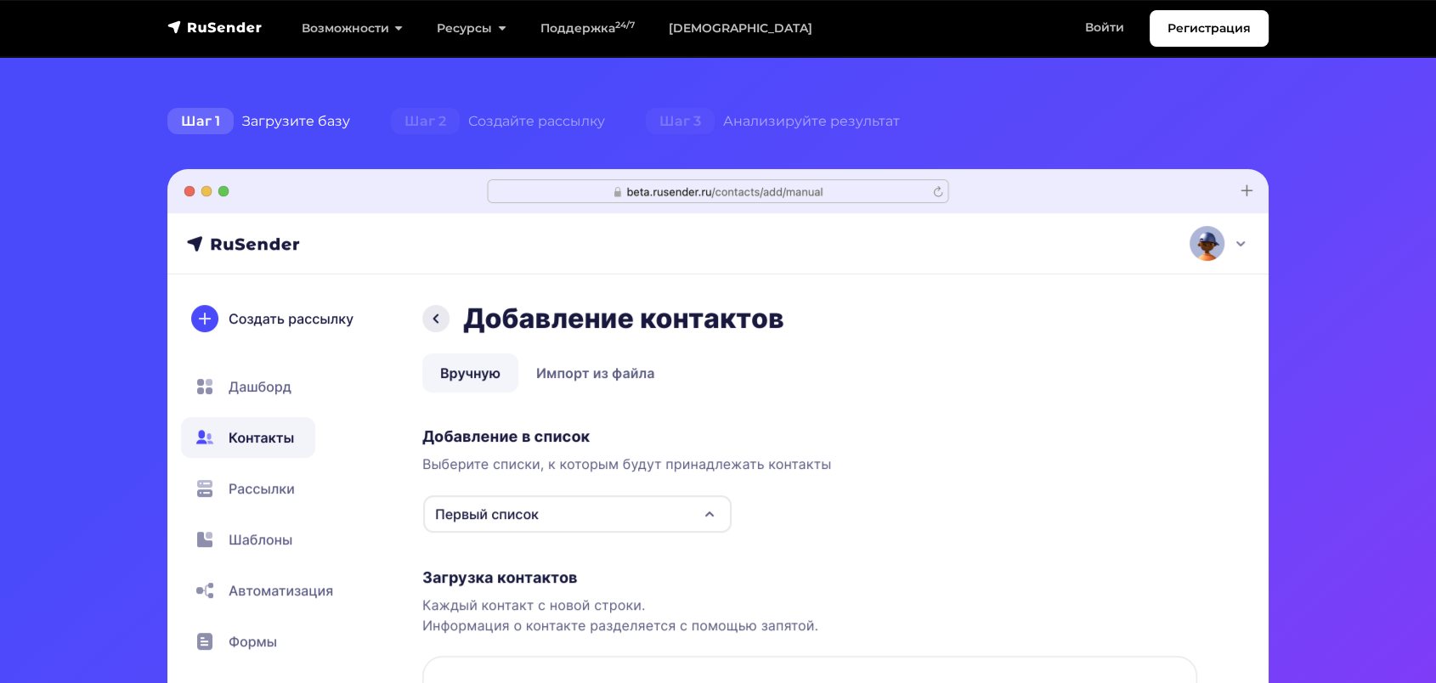
scroll to position [189, 0]
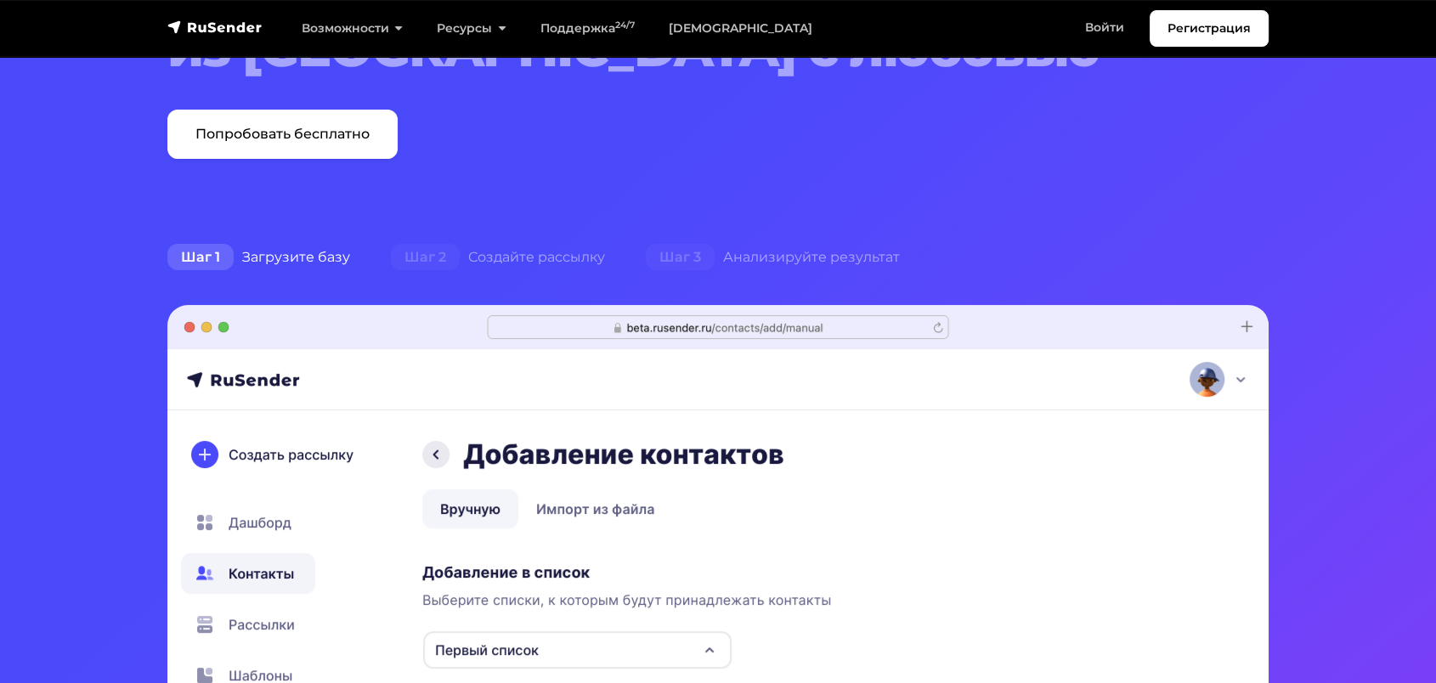
drag, startPoint x: 505, startPoint y: 456, endPoint x: 504, endPoint y: 179, distance: 276.2
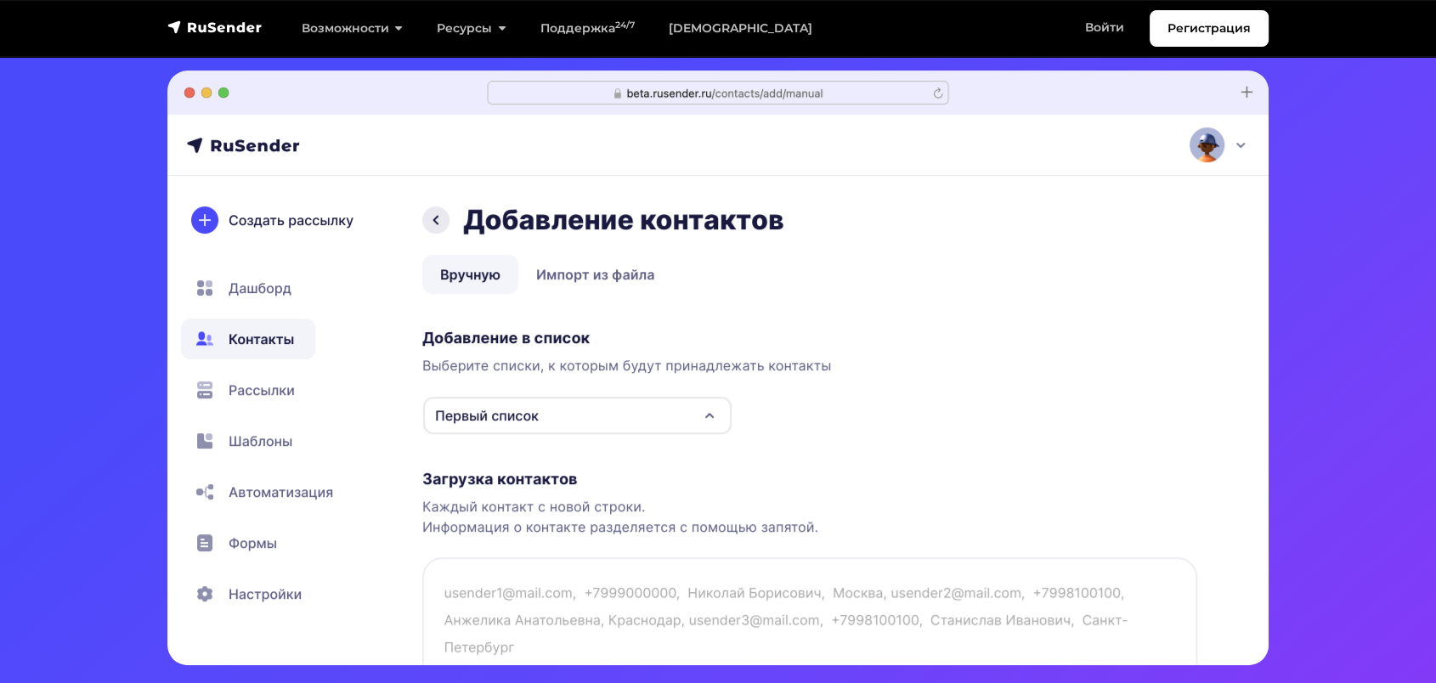
scroll to position [283, 0]
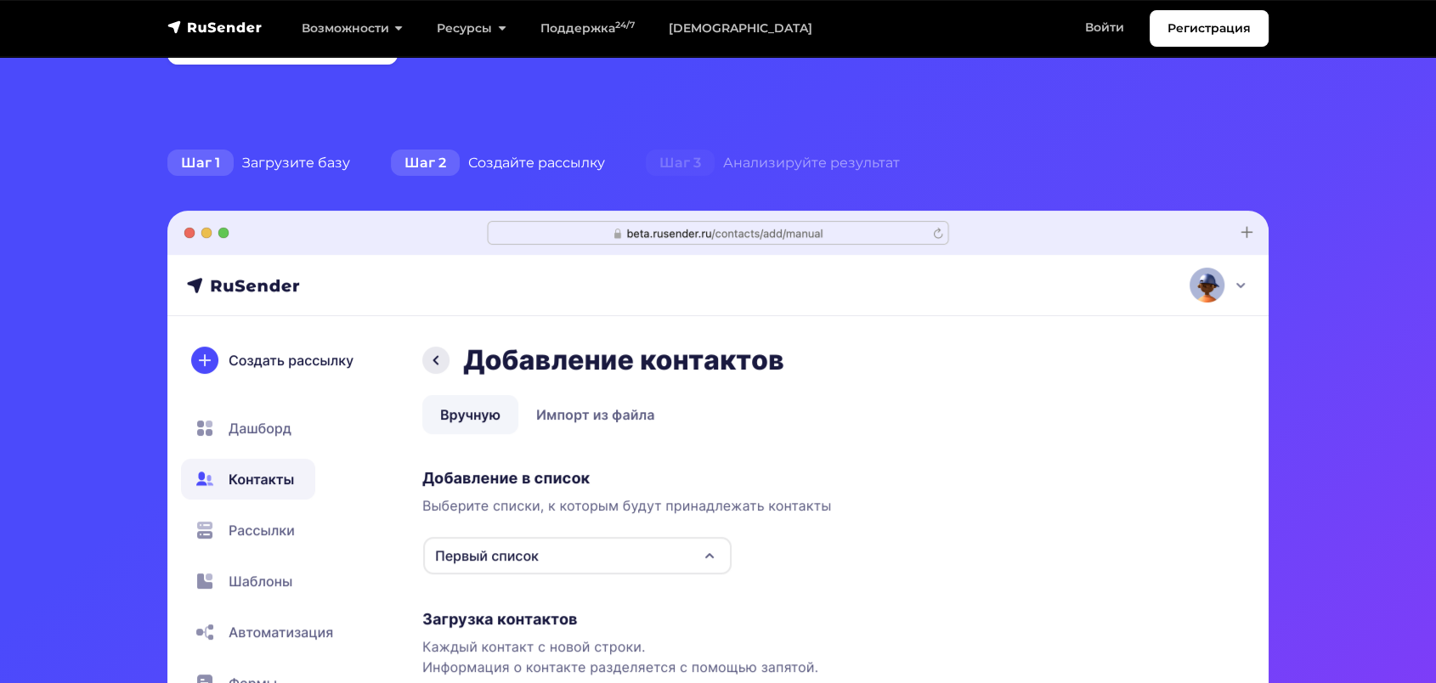
drag, startPoint x: 307, startPoint y: 163, endPoint x: 413, endPoint y: 163, distance: 106.2
click at [314, 163] on div "Шаг 1 Загрузите базу" at bounding box center [259, 163] width 224 height 34
click at [427, 163] on span "Шаг 2" at bounding box center [425, 163] width 69 height 27
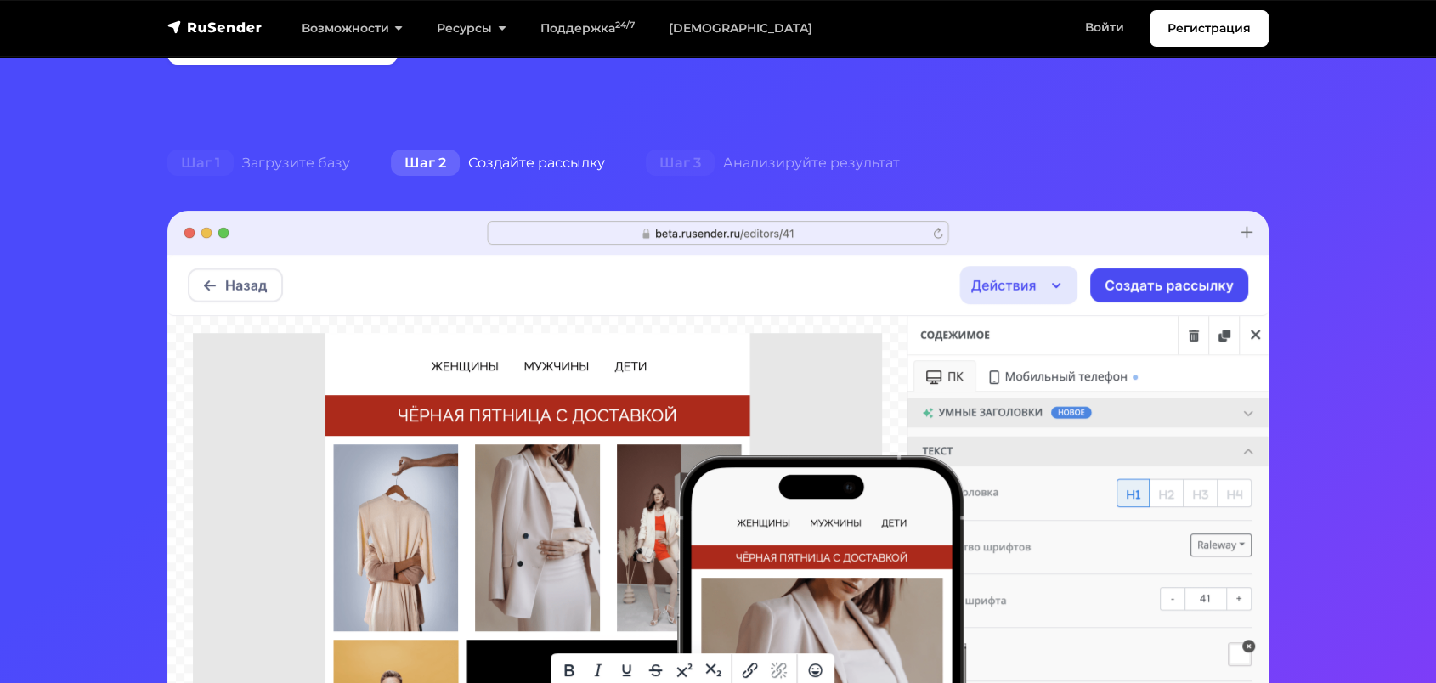
click at [563, 170] on div "Шаг 2 Создайте рассылку" at bounding box center [498, 163] width 255 height 34
click at [601, 167] on div "Шаг 2 Создайте рассылку" at bounding box center [498, 163] width 255 height 34
click at [666, 169] on span "Шаг 3" at bounding box center [680, 163] width 69 height 27
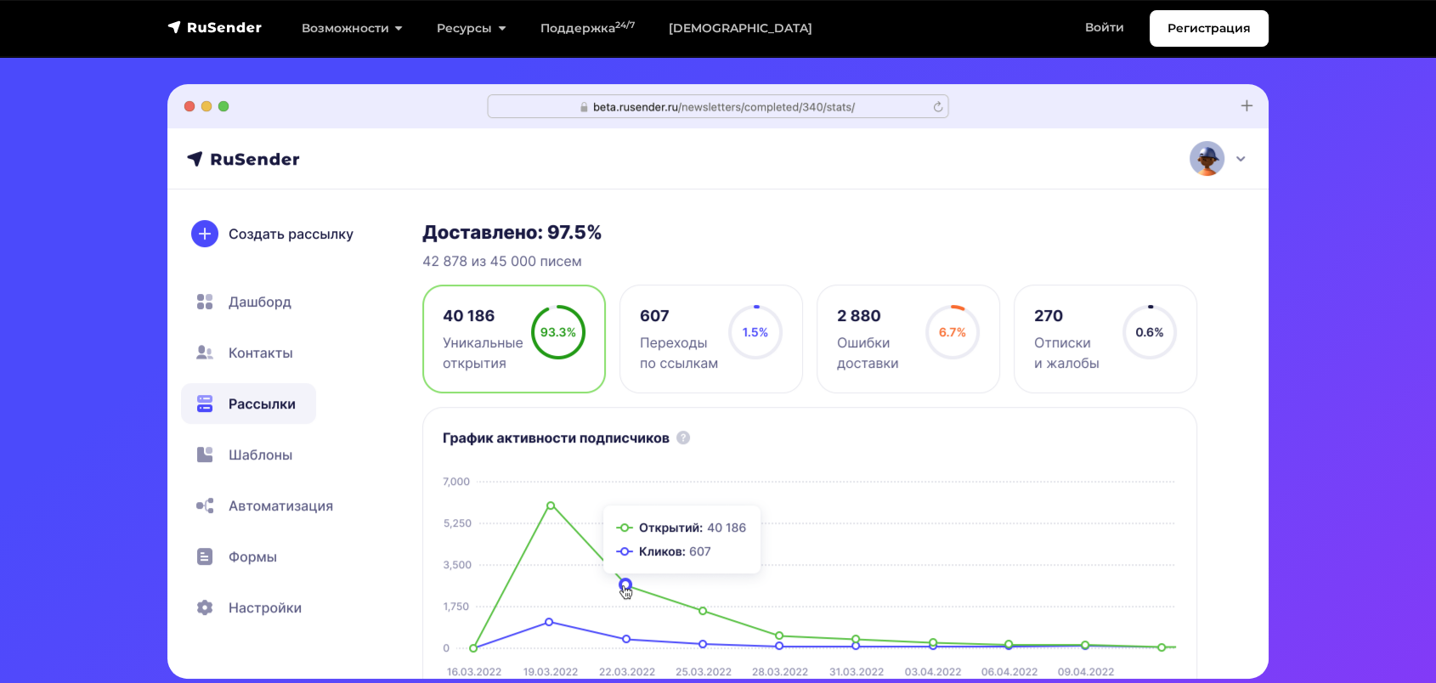
scroll to position [377, 0]
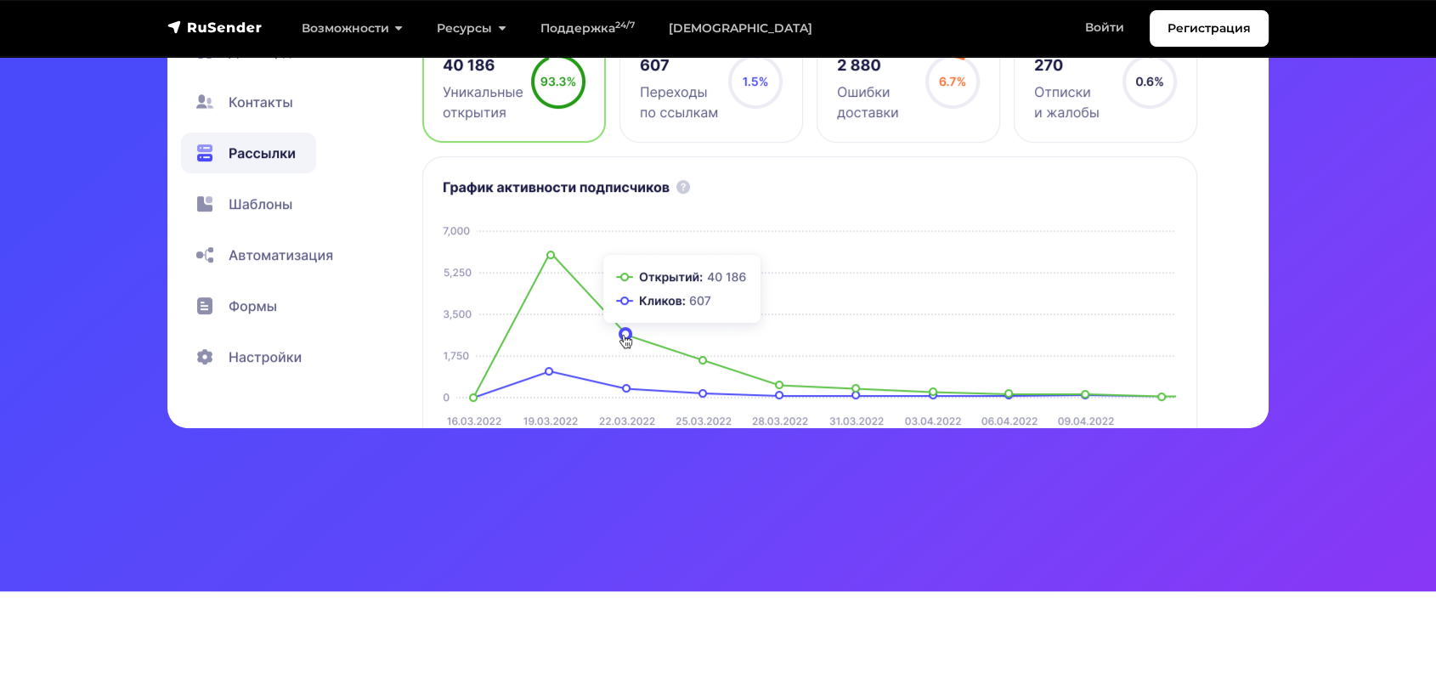
click at [603, 245] on img at bounding box center [718, 130] width 1102 height 595
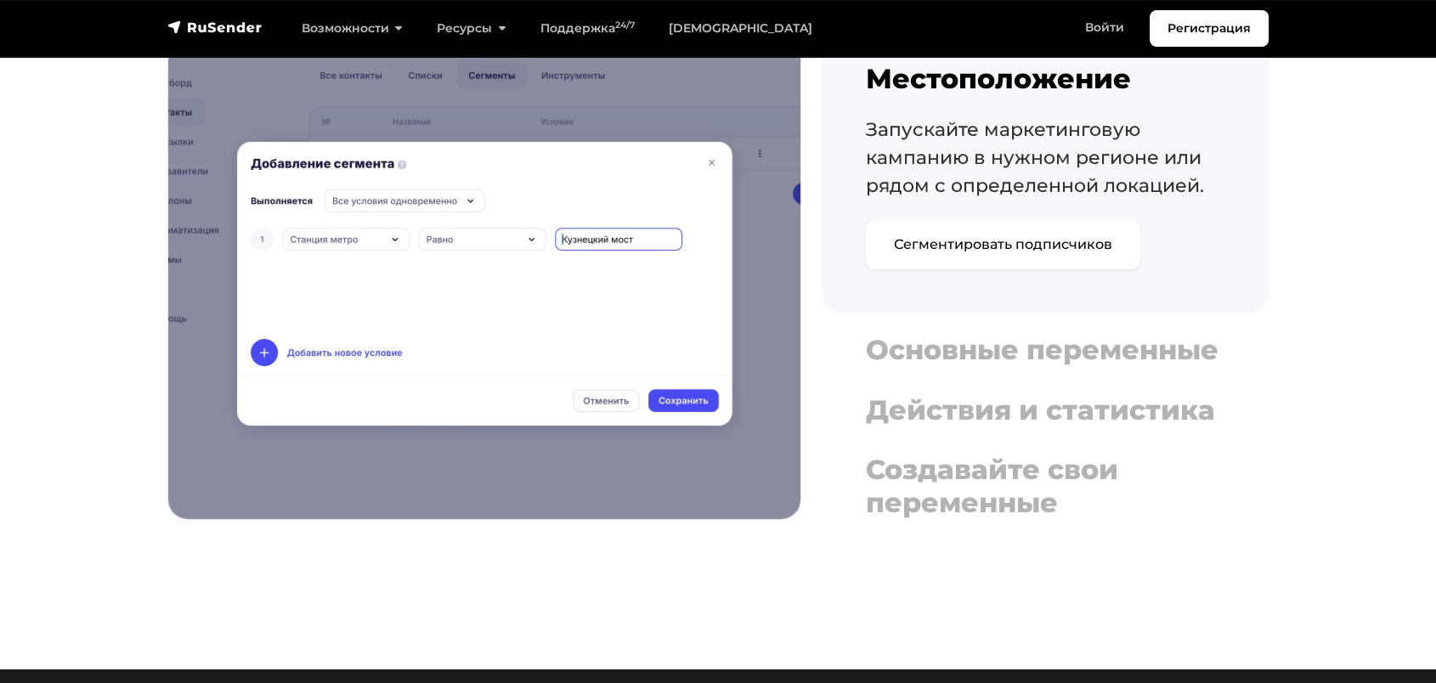
scroll to position [5870, 0]
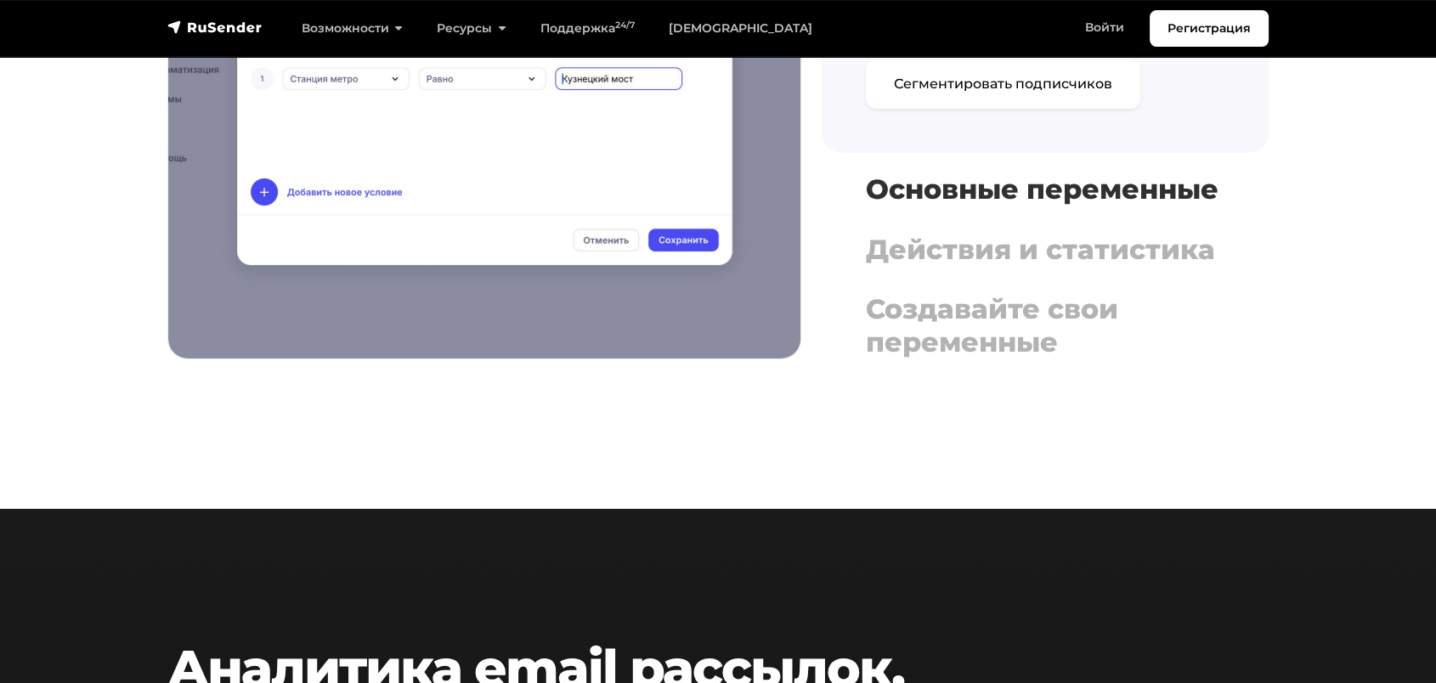
click at [1052, 196] on h4 "Основные переменные" at bounding box center [1045, 189] width 359 height 32
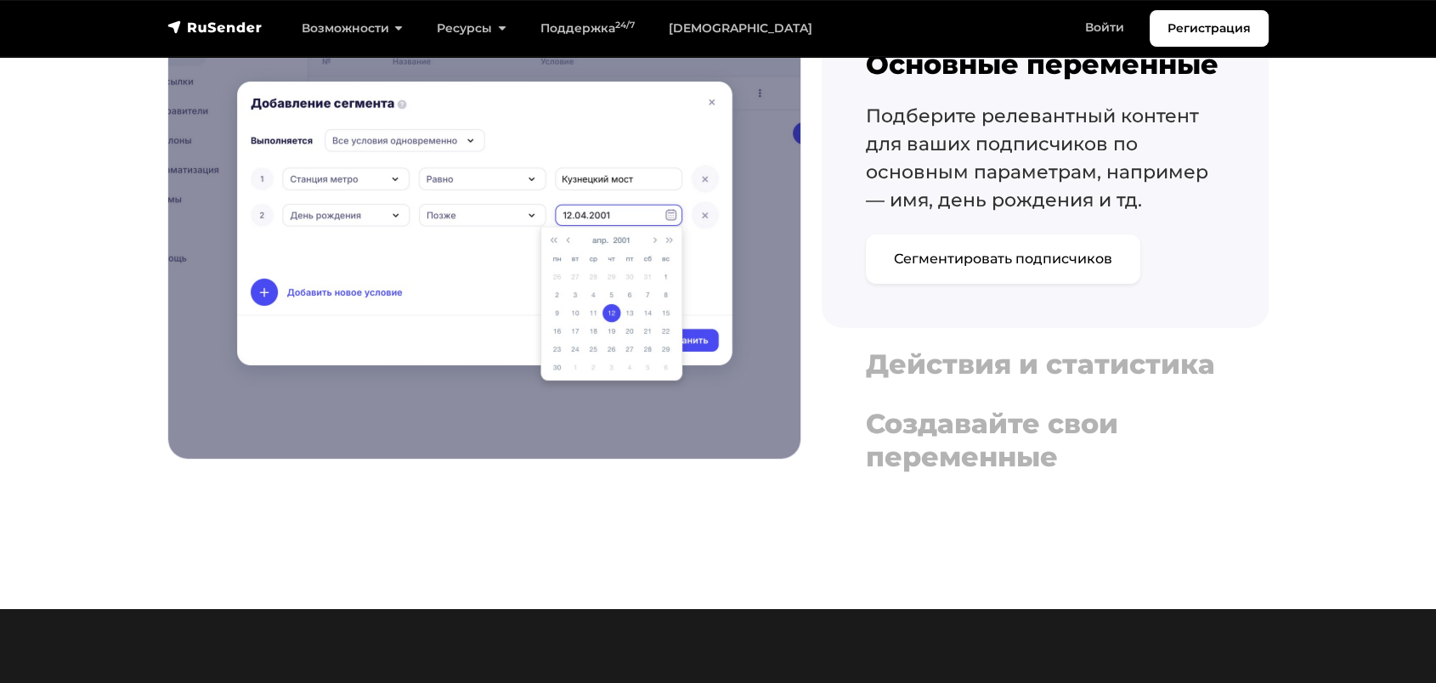
scroll to position [5681, 0]
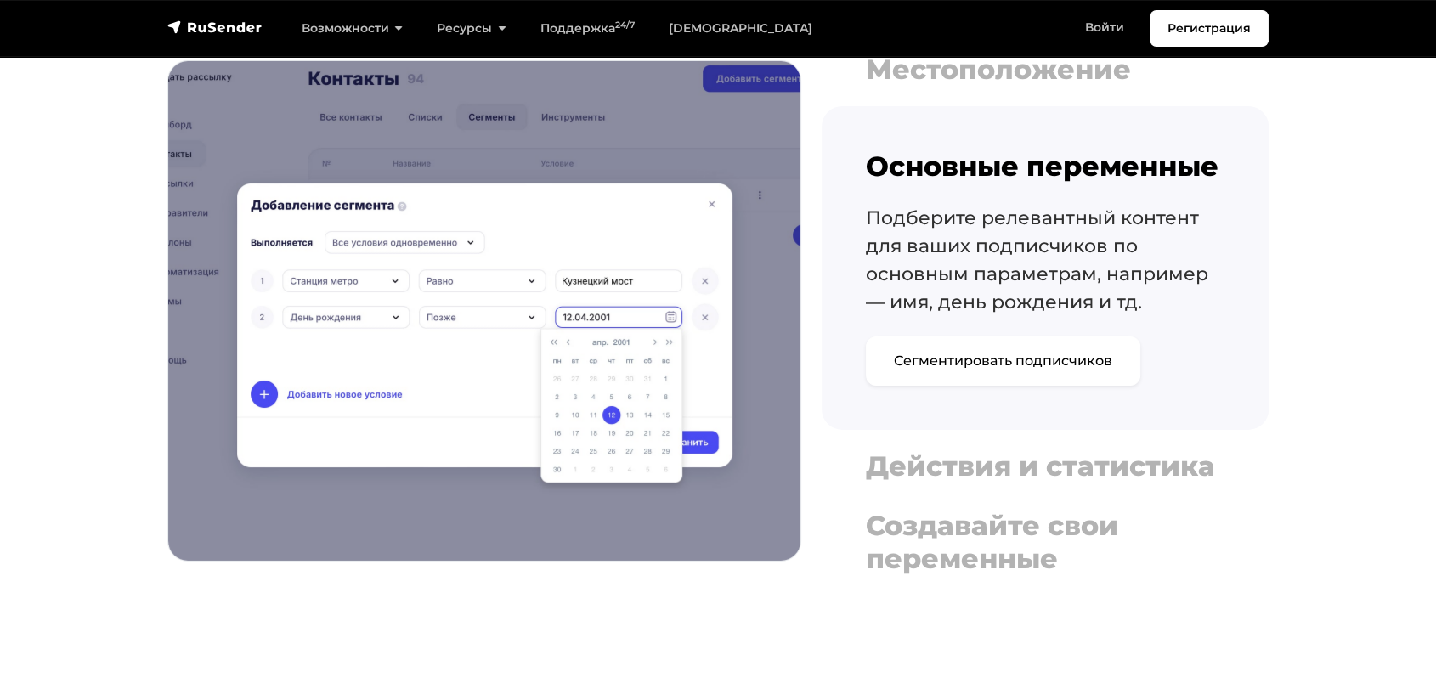
click at [993, 467] on h4 "Действия и статистика" at bounding box center [1045, 466] width 359 height 32
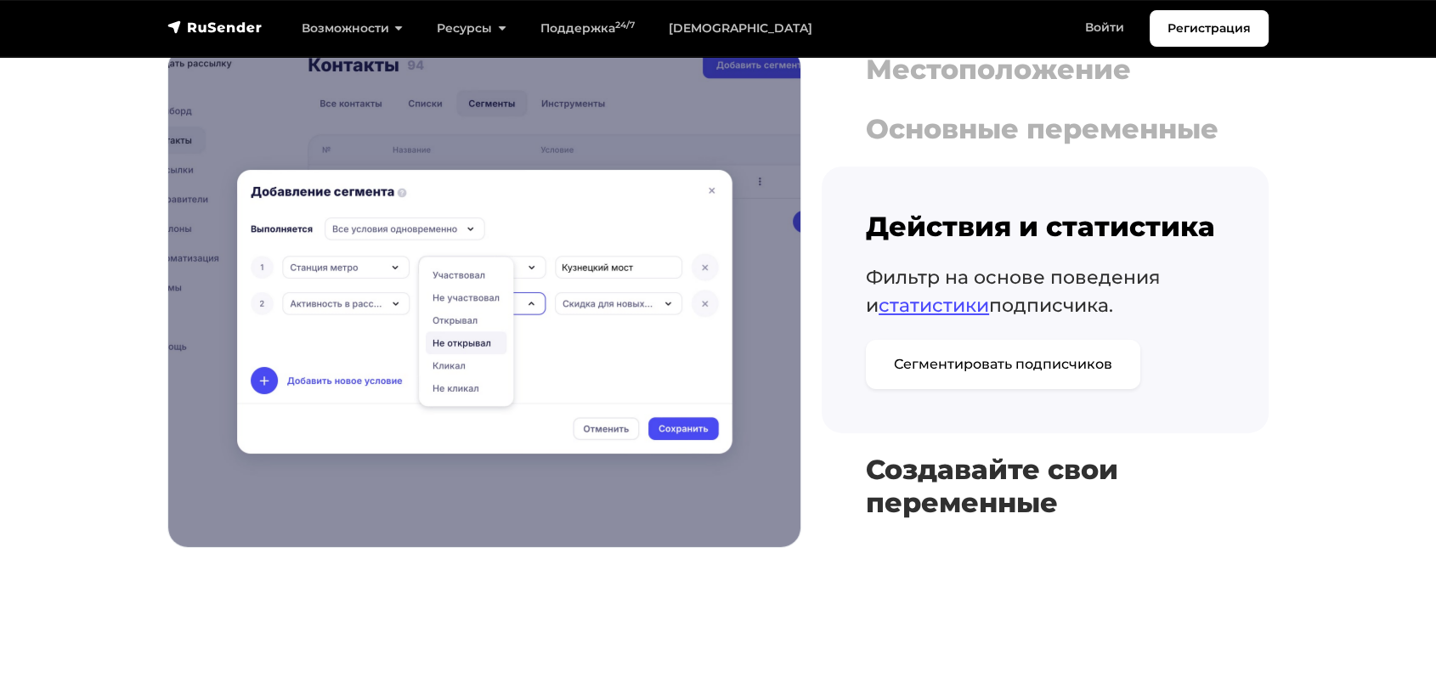
click at [1034, 457] on h4 "Создавайте свои переменные" at bounding box center [1045, 486] width 359 height 65
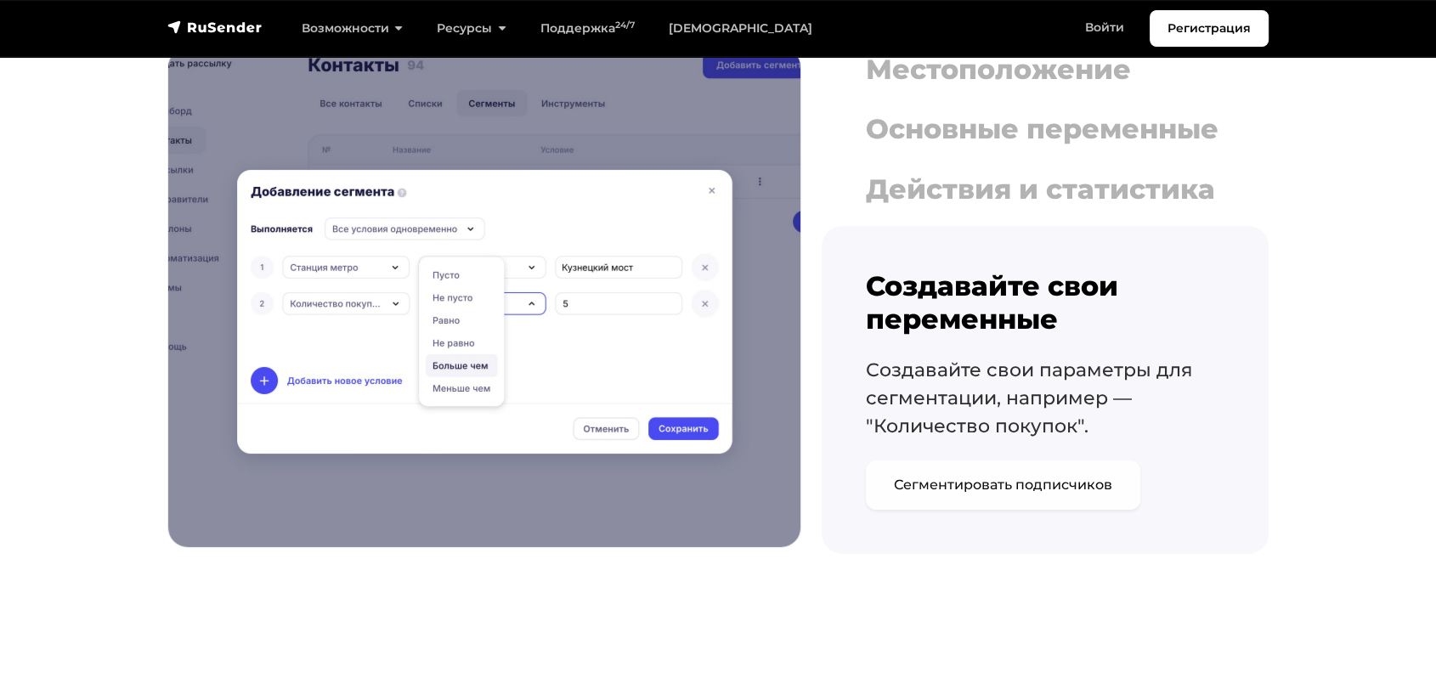
drag, startPoint x: 952, startPoint y: 474, endPoint x: 909, endPoint y: 474, distance: 43.3
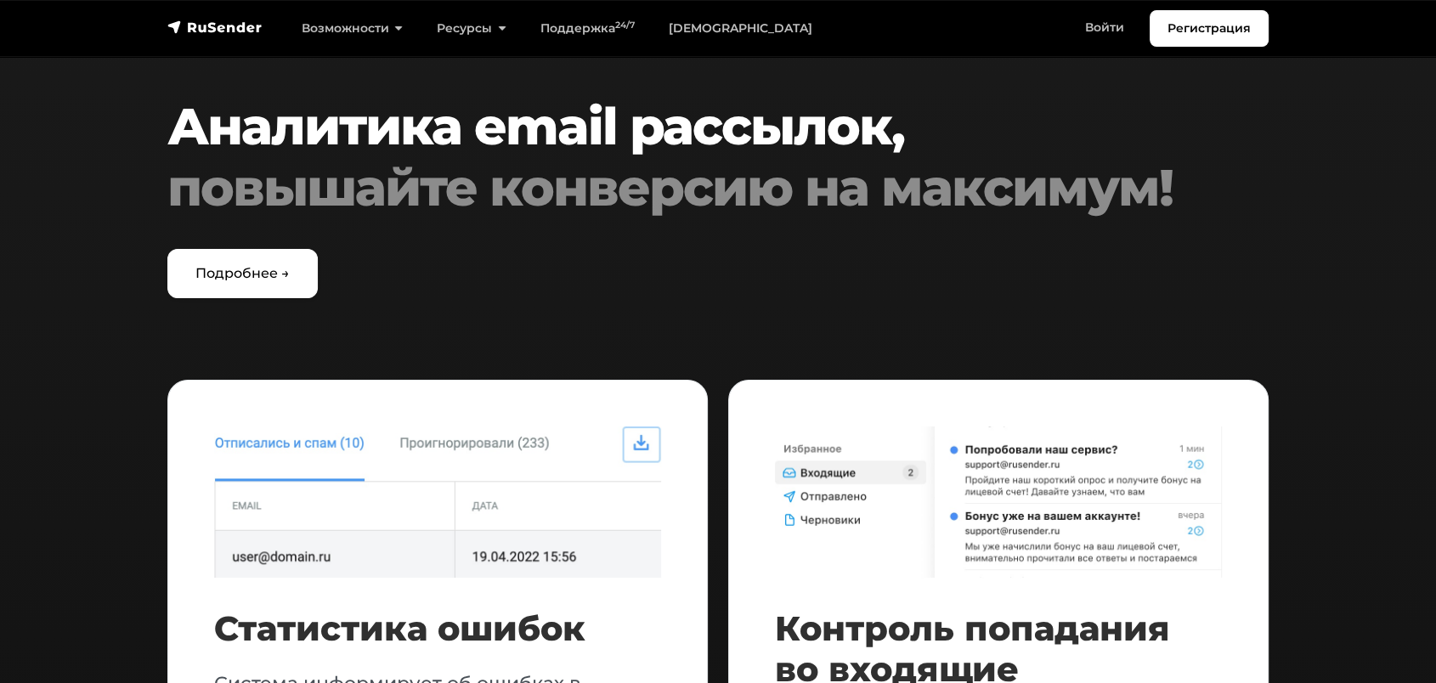
scroll to position [6610, 0]
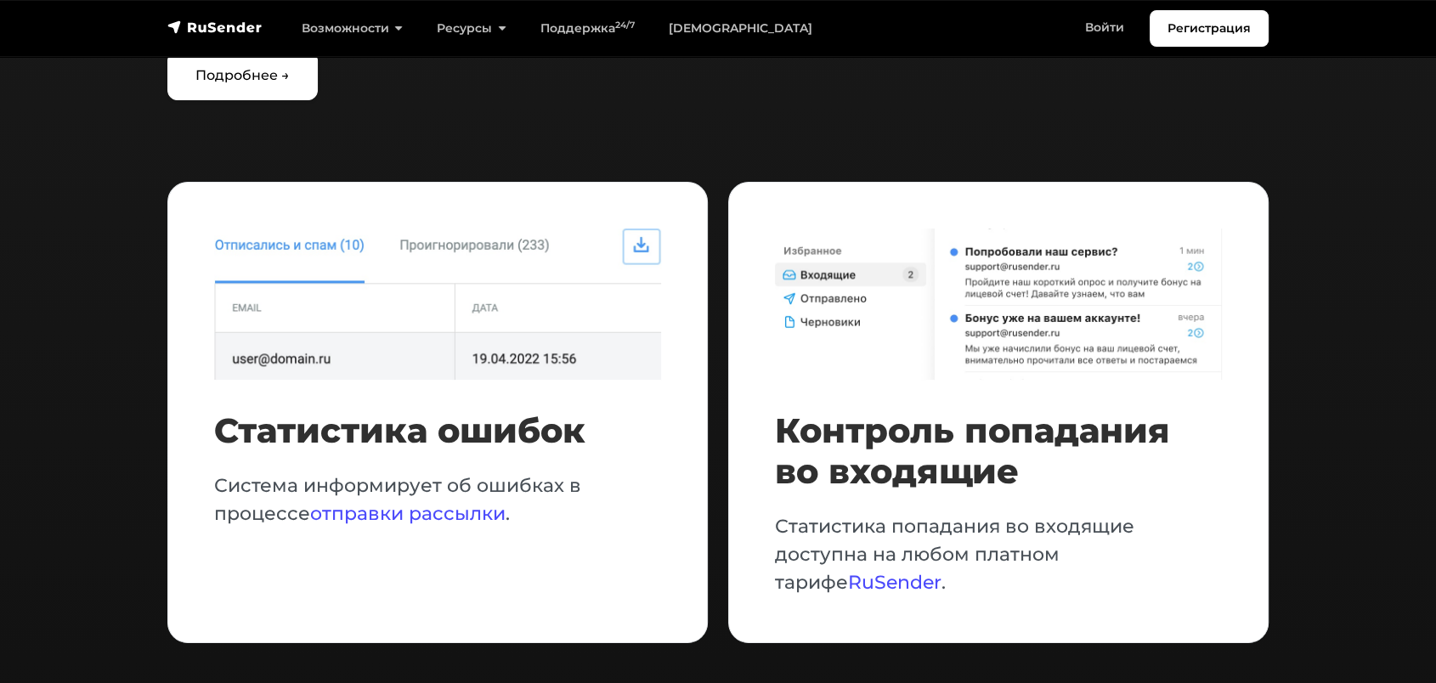
click at [419, 241] on img at bounding box center [437, 304] width 447 height 151
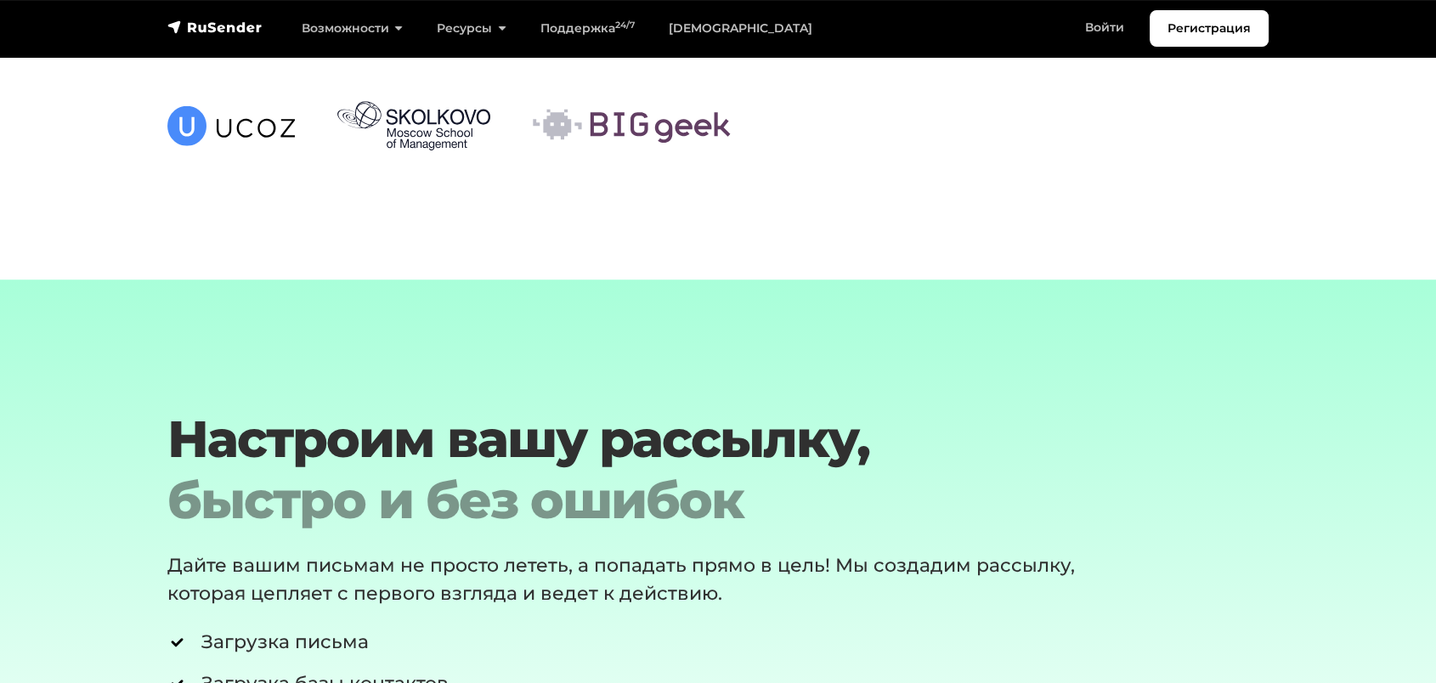
scroll to position [7593, 0]
